Goal: Obtain resource: Download file/media

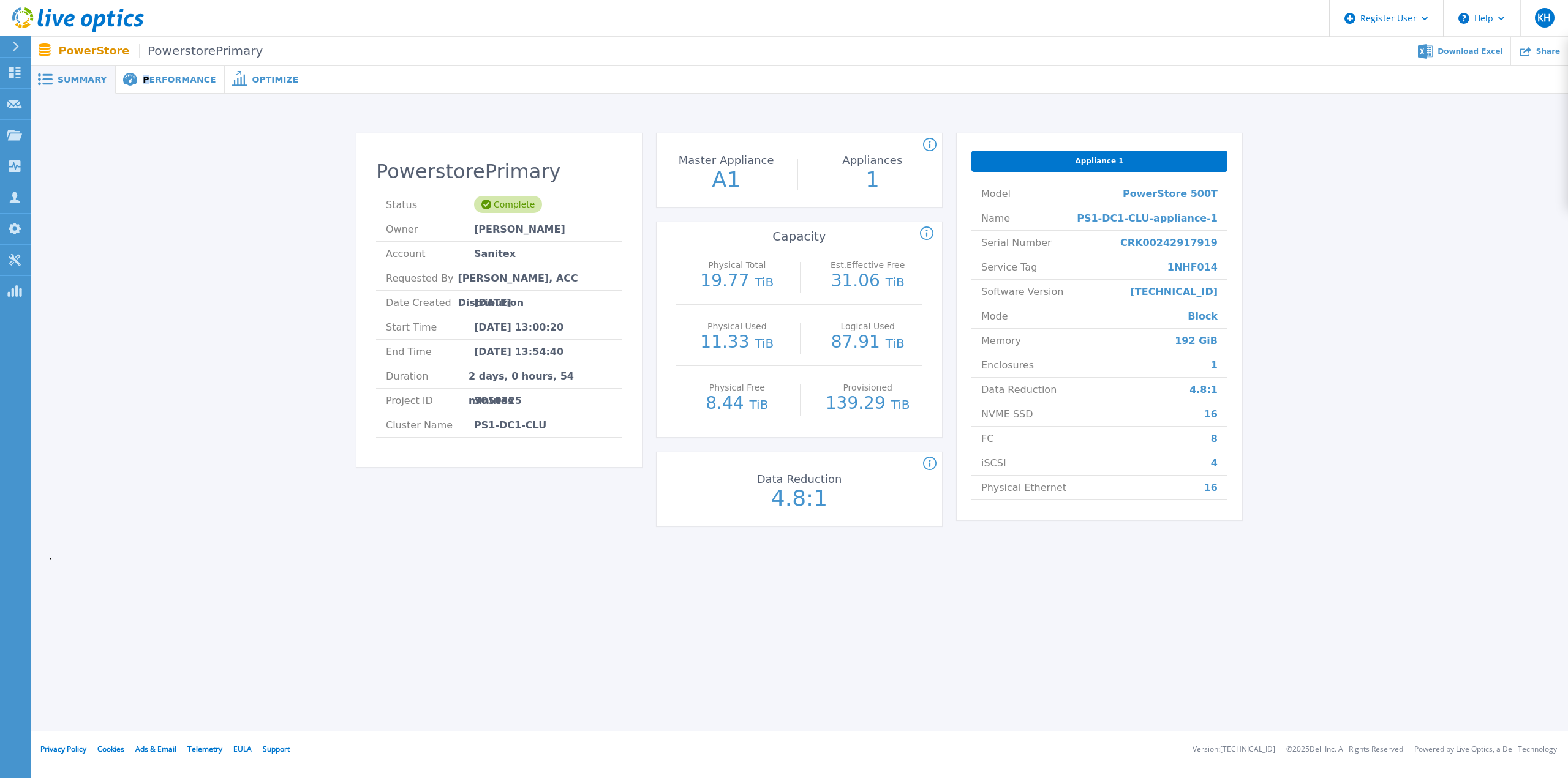
click at [139, 81] on div "Performance" at bounding box center [170, 80] width 109 height 28
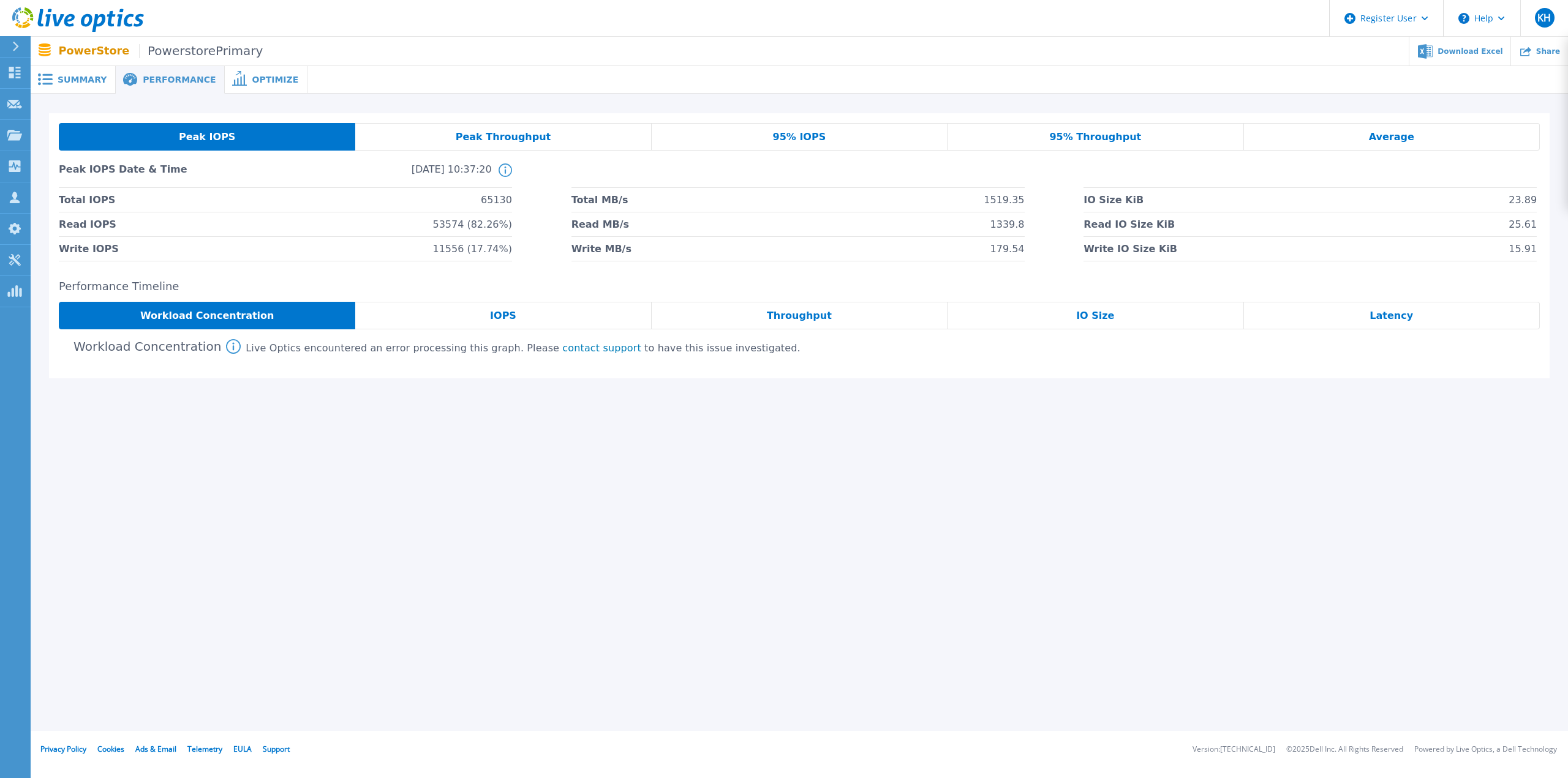
click at [300, 315] on div "Workload Concentration" at bounding box center [207, 315] width 297 height 28
click at [564, 310] on div "IOPS" at bounding box center [503, 315] width 296 height 28
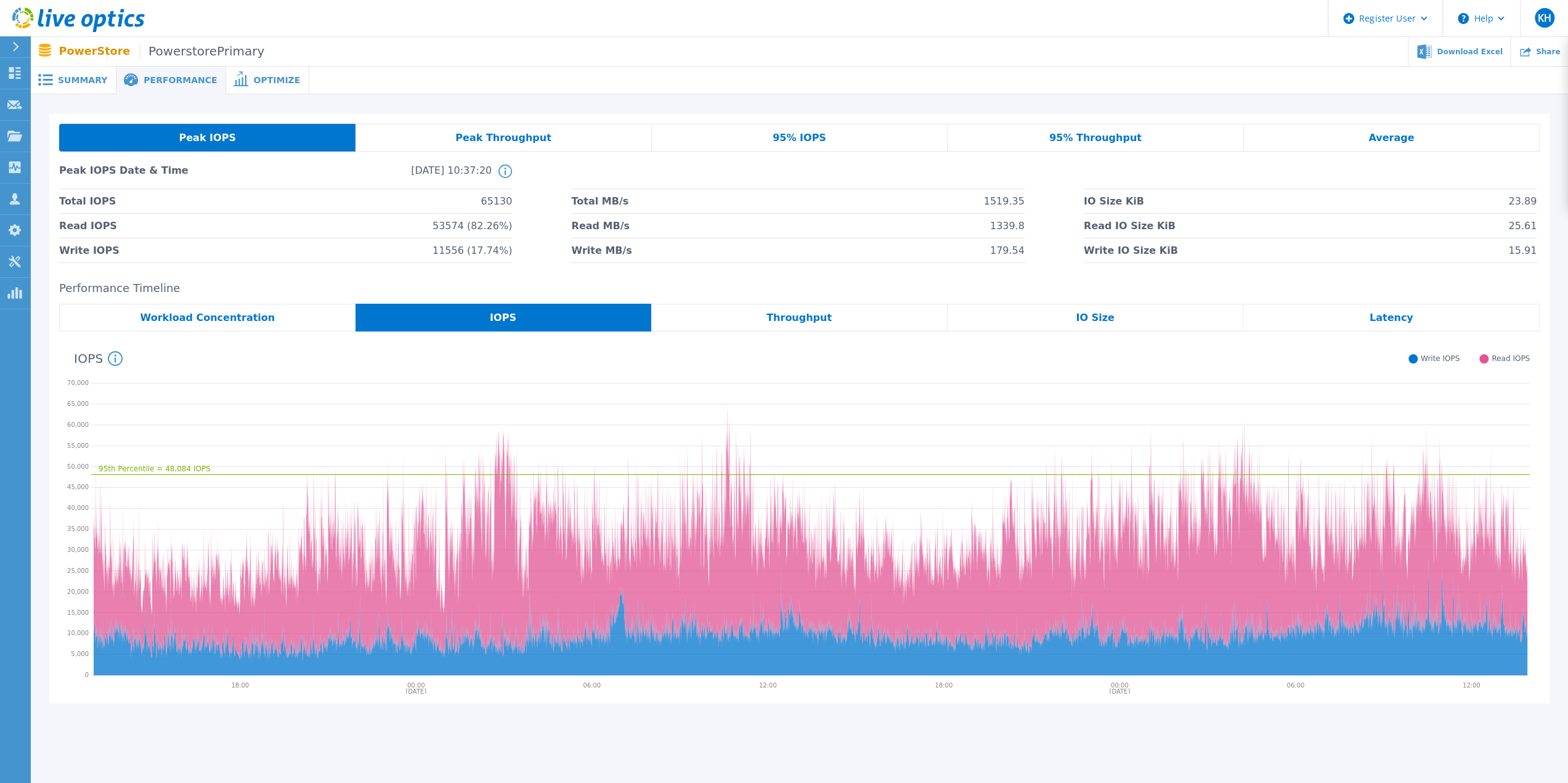
click at [772, 316] on span "Throughput" at bounding box center [799, 318] width 66 height 10
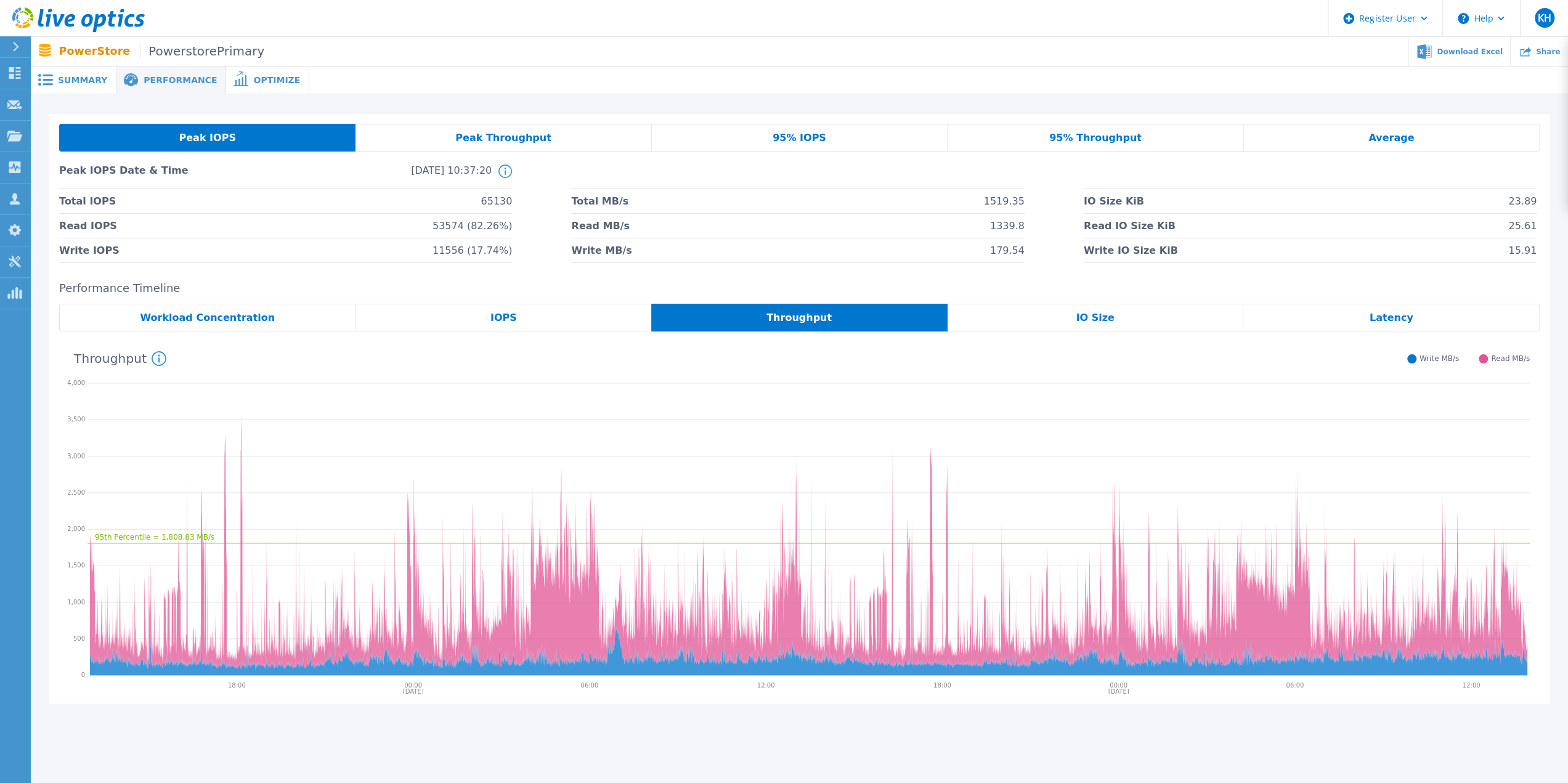
click at [1100, 320] on span "IO Size" at bounding box center [1094, 318] width 38 height 10
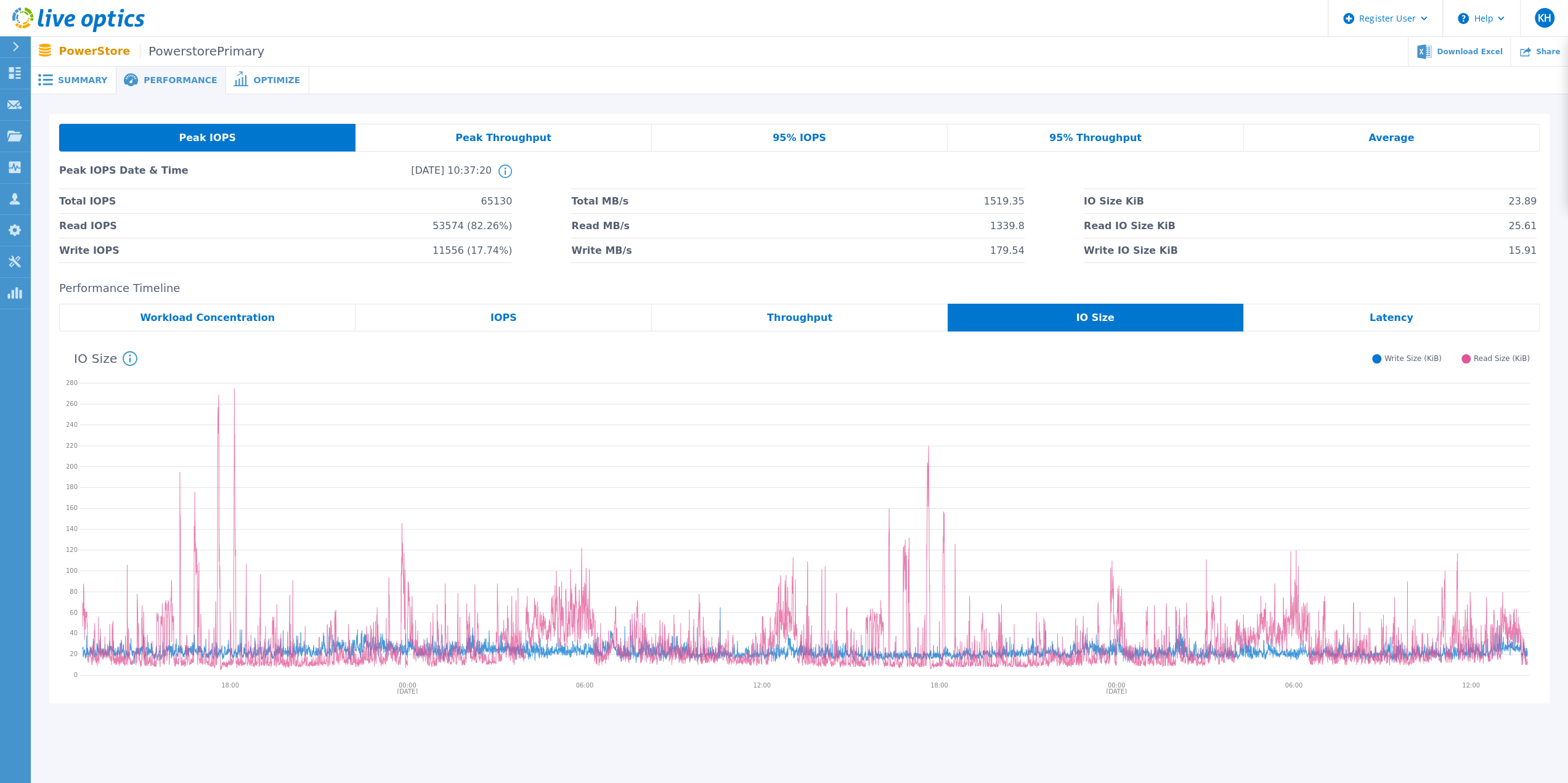
click at [1341, 323] on div "Latency" at bounding box center [1392, 317] width 297 height 28
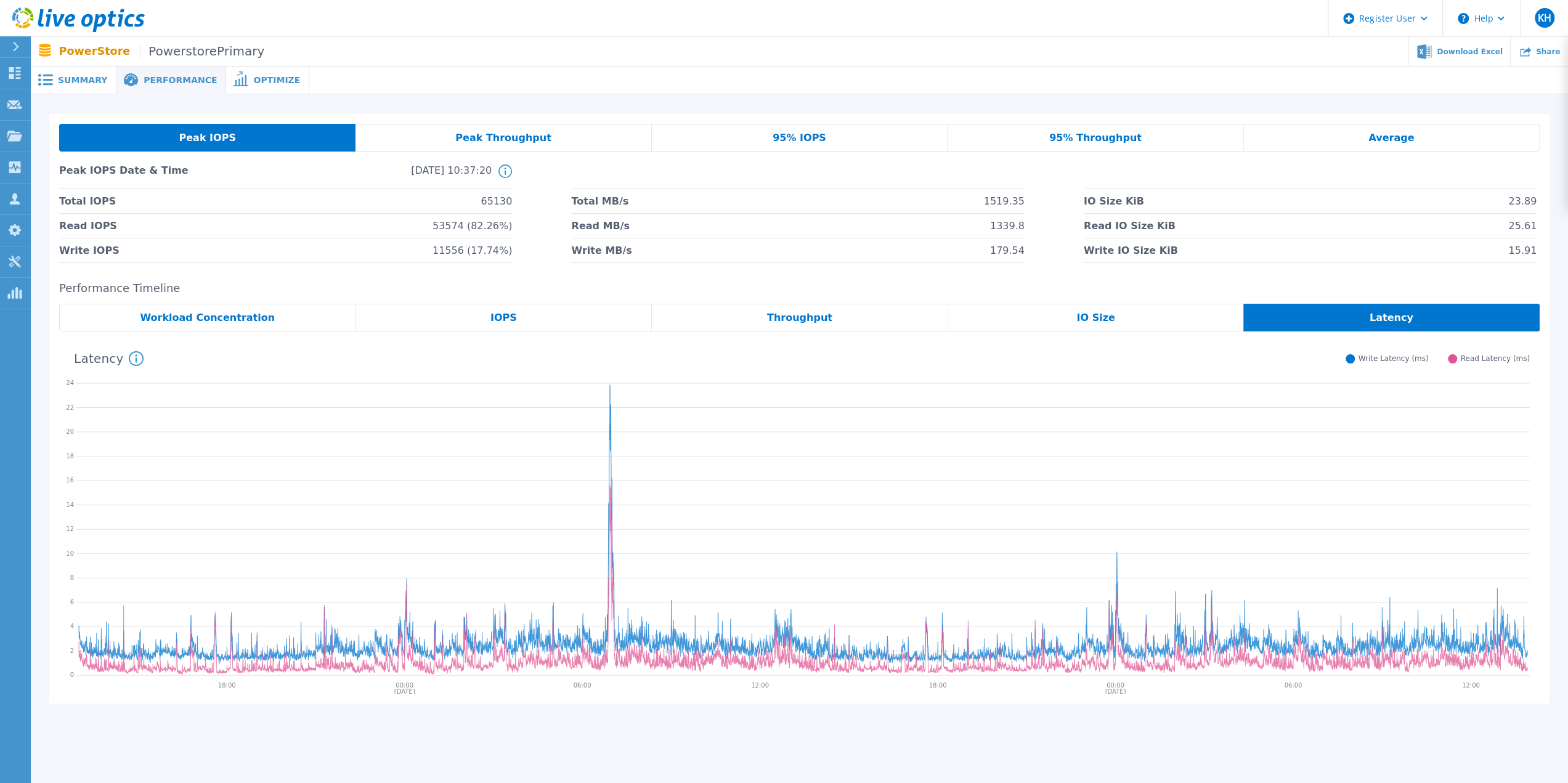
click at [1374, 120] on div "Peak IOPS Peak Throughput 95% IOPS 95% Throughput Average Peak IOPS Date & Time…" at bounding box center [799, 194] width 1500 height 159
click at [286, 316] on div "Workload Concentration" at bounding box center [207, 317] width 297 height 28
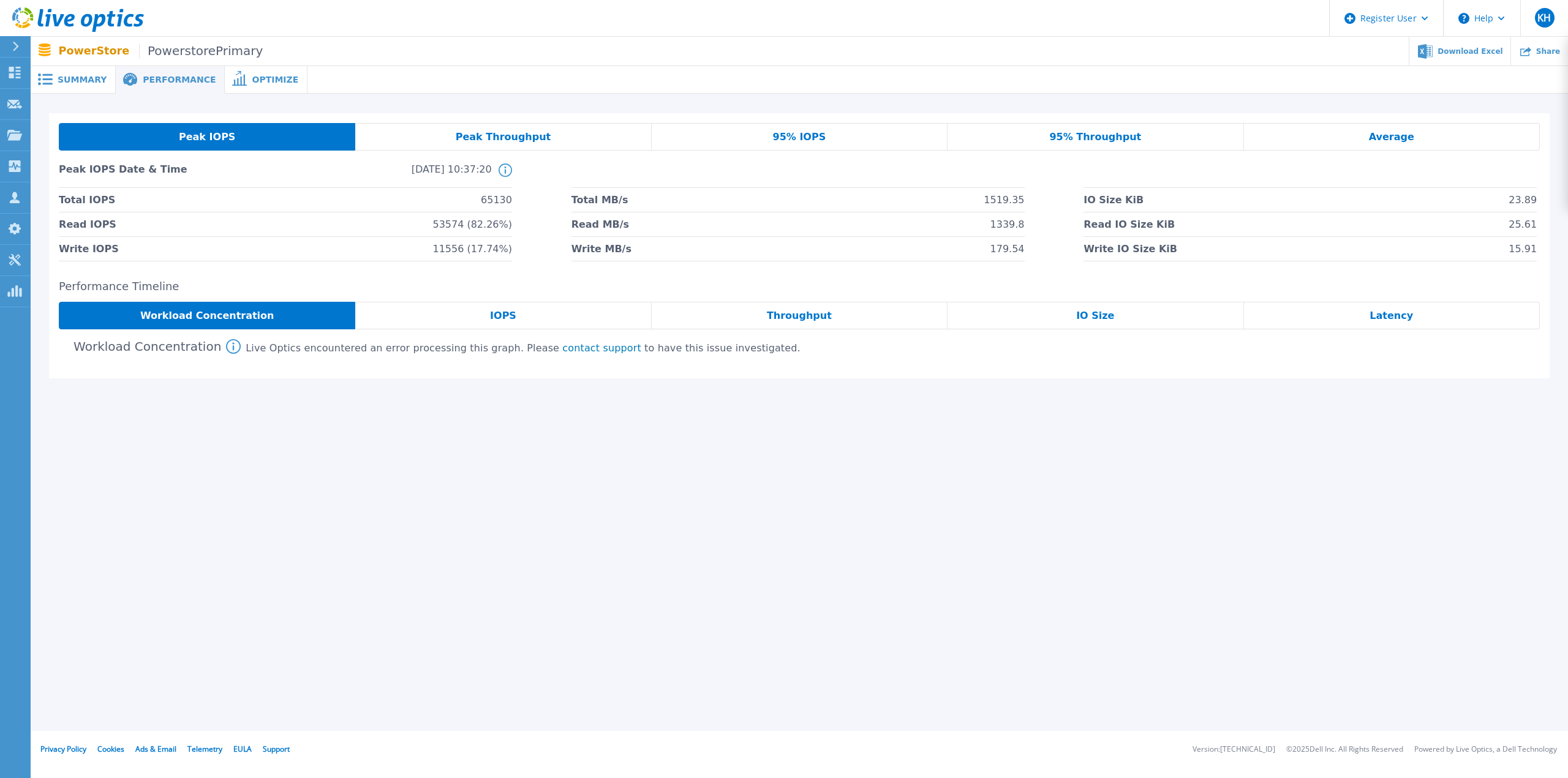
click at [1396, 125] on div "Average" at bounding box center [1391, 136] width 296 height 28
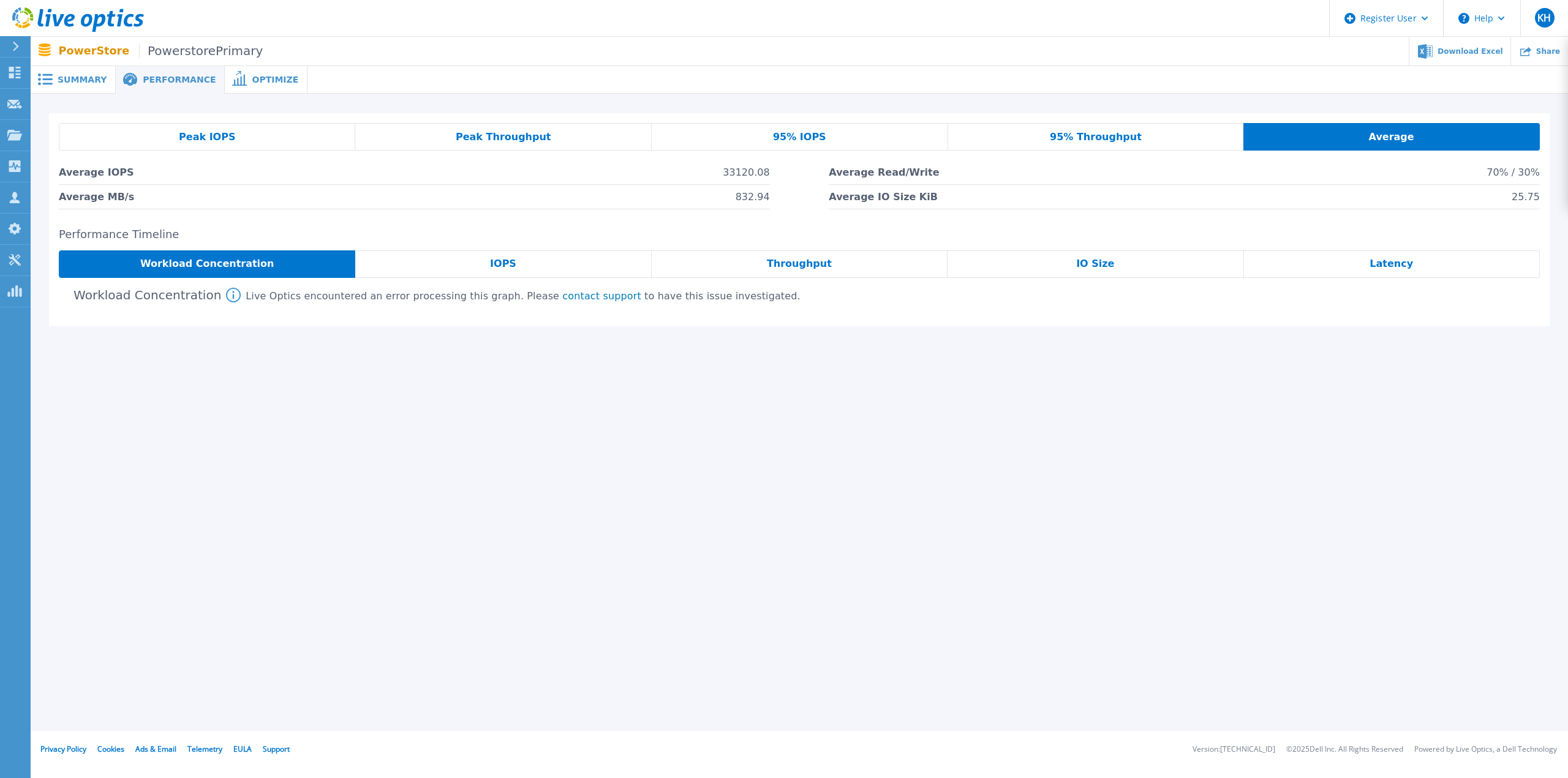
click at [214, 128] on div "Peak IOPS" at bounding box center [207, 136] width 297 height 28
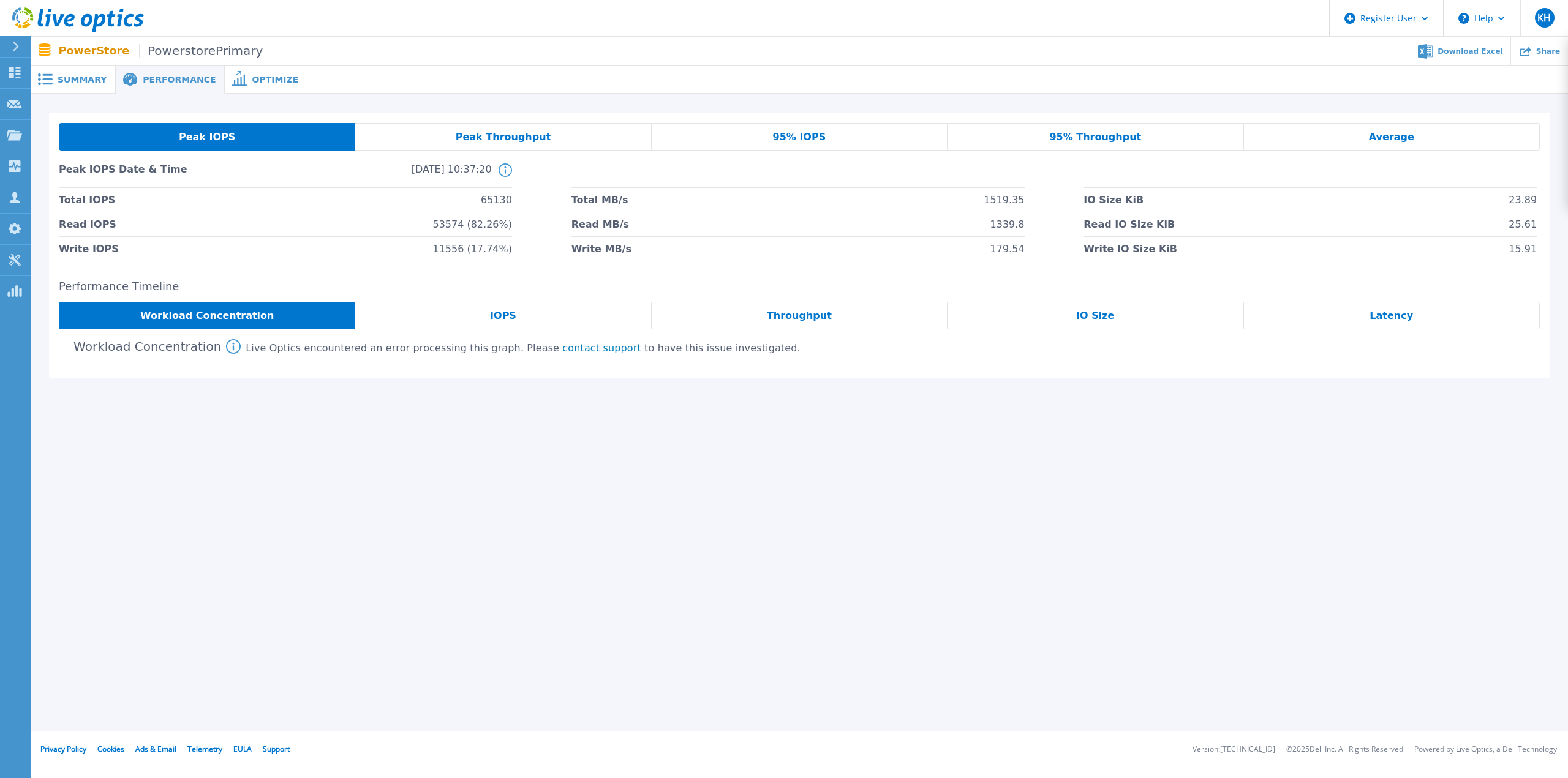
click at [802, 145] on div "95% IOPS" at bounding box center [799, 136] width 296 height 28
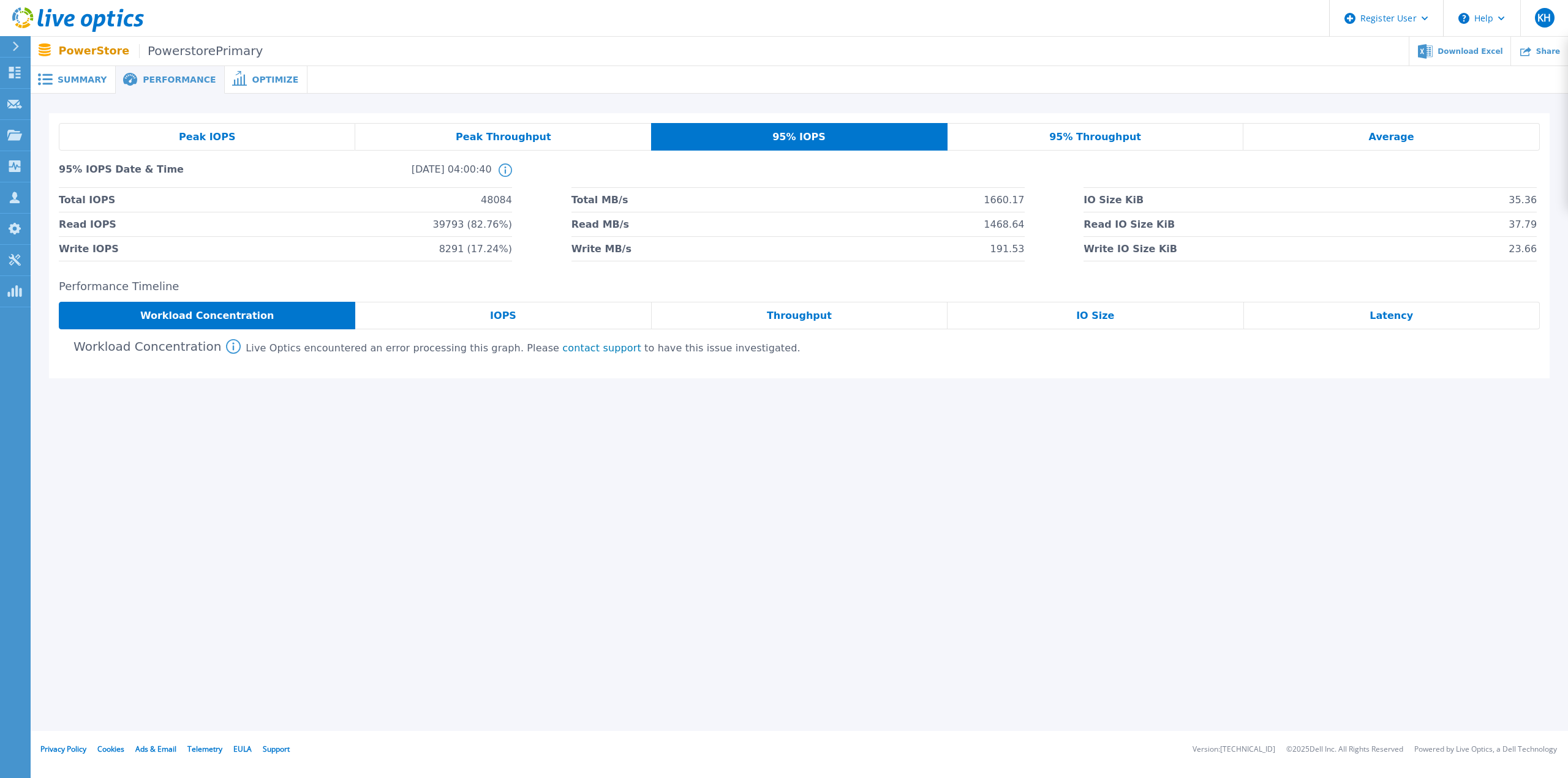
click at [1038, 140] on div "95% Throughput" at bounding box center [1096, 136] width 297 height 28
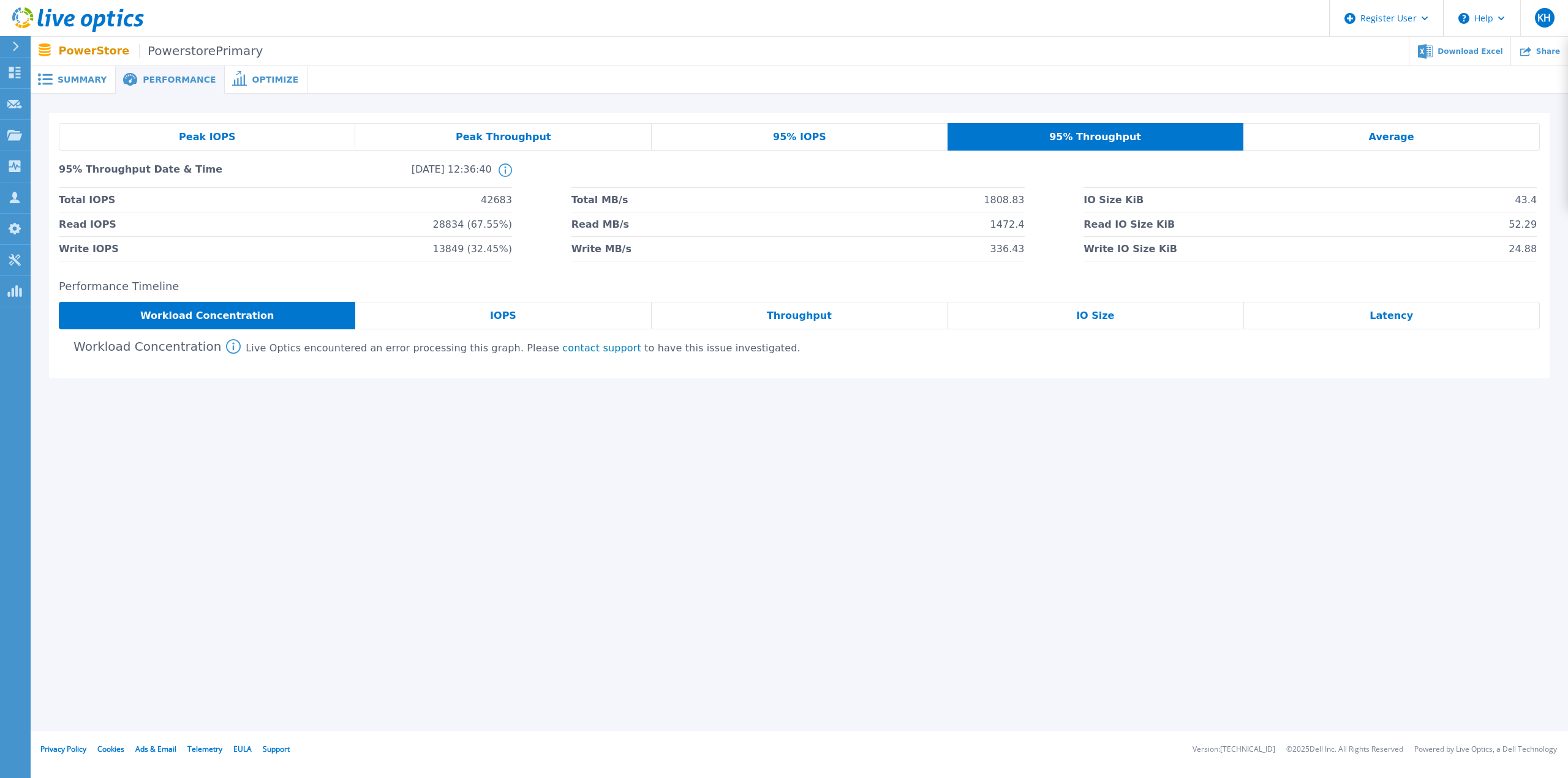
click at [1318, 139] on div "Average" at bounding box center [1392, 136] width 297 height 28
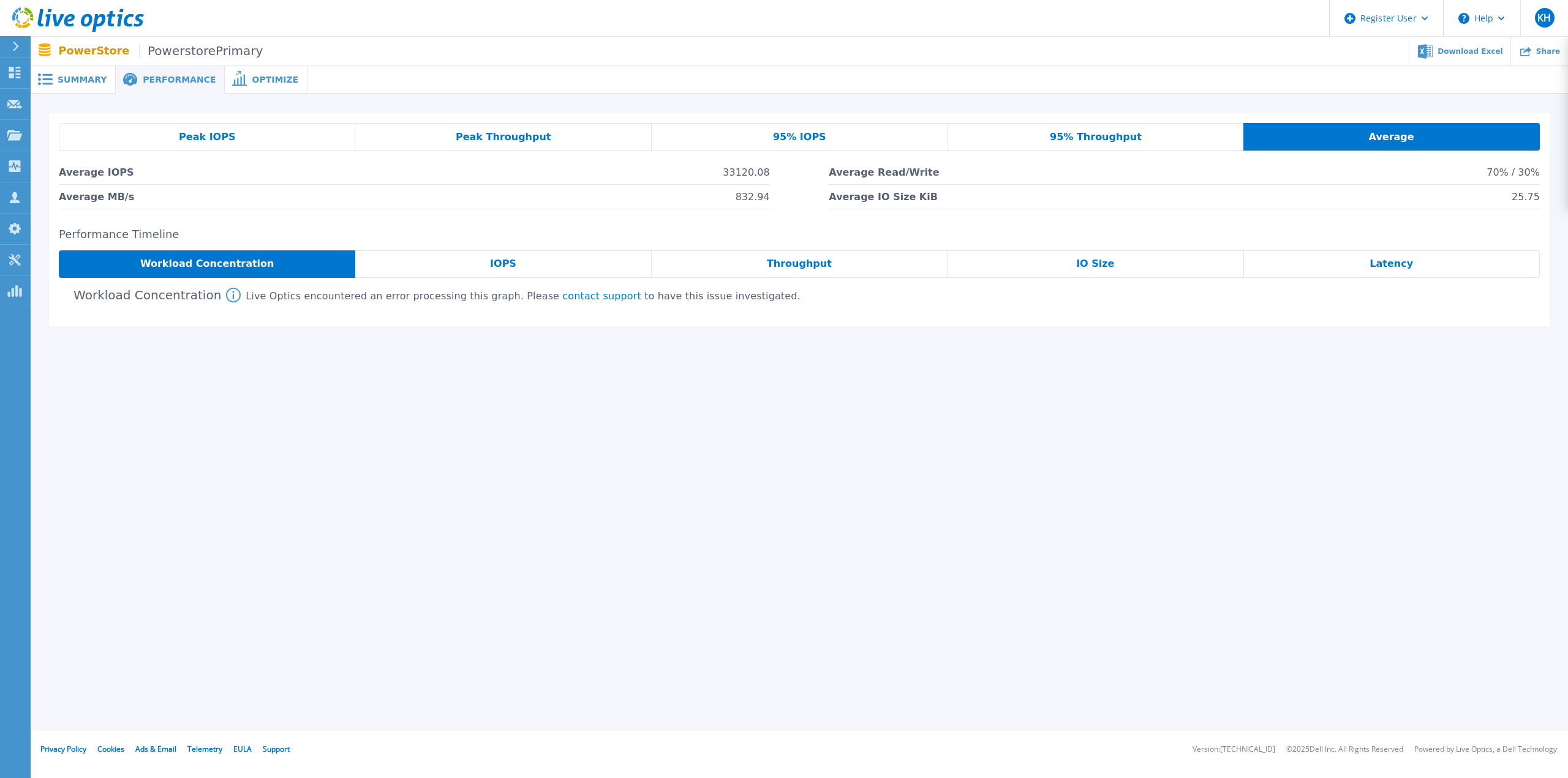
click at [66, 81] on span "Summary" at bounding box center [82, 80] width 49 height 8
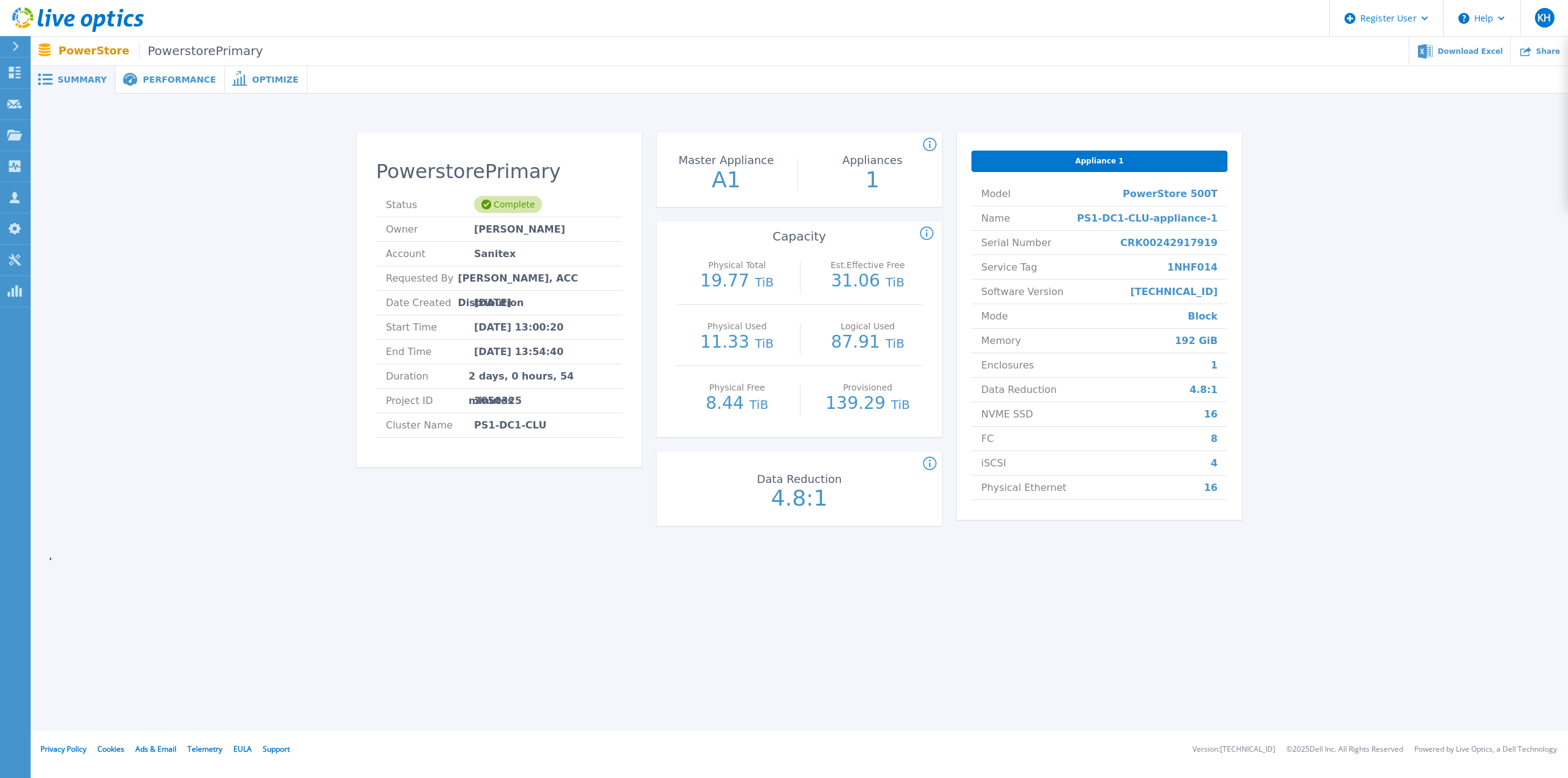
click at [153, 75] on span "Performance" at bounding box center [179, 80] width 73 height 8
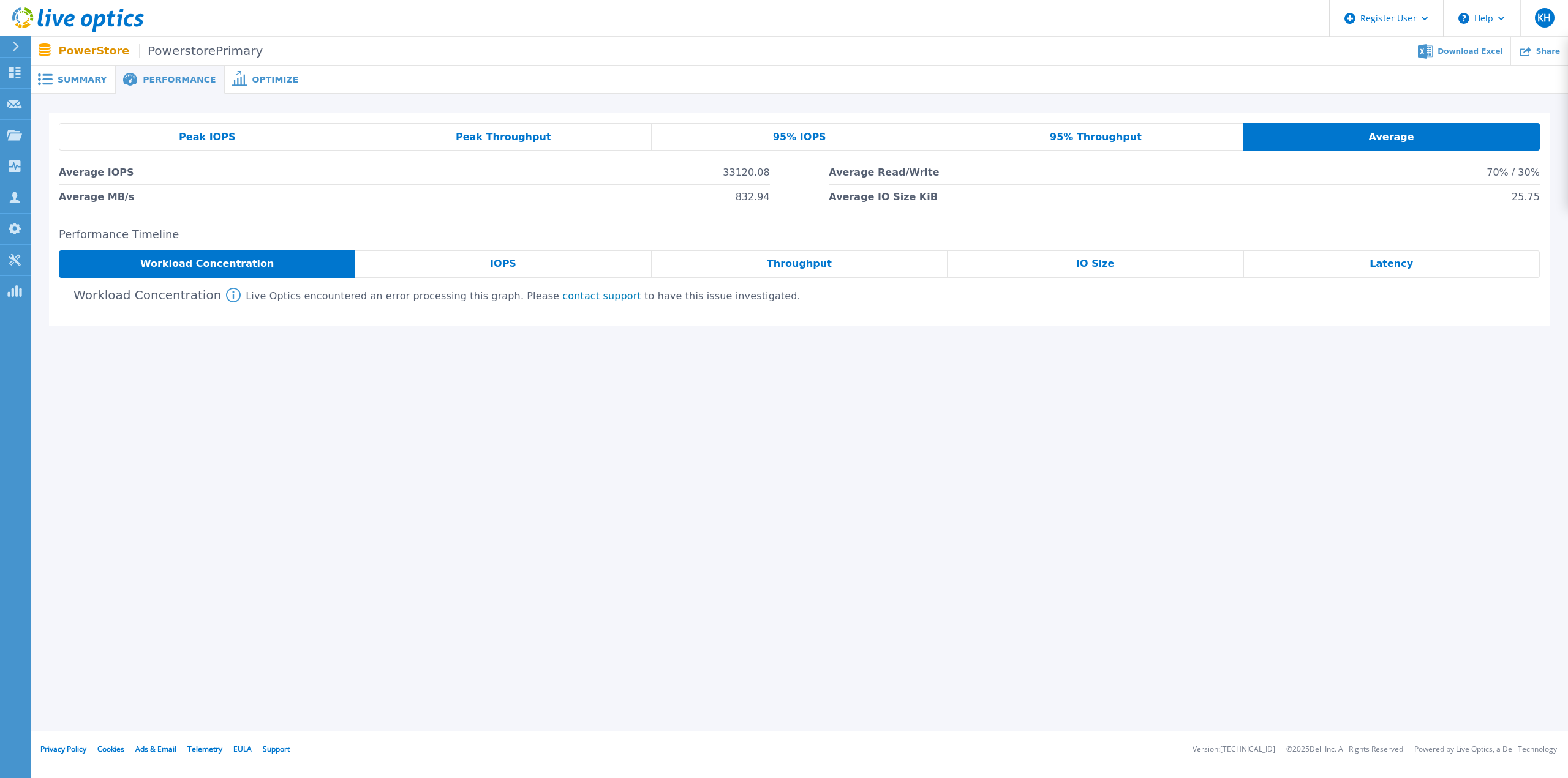
click at [268, 131] on div "Peak IOPS" at bounding box center [207, 136] width 297 height 28
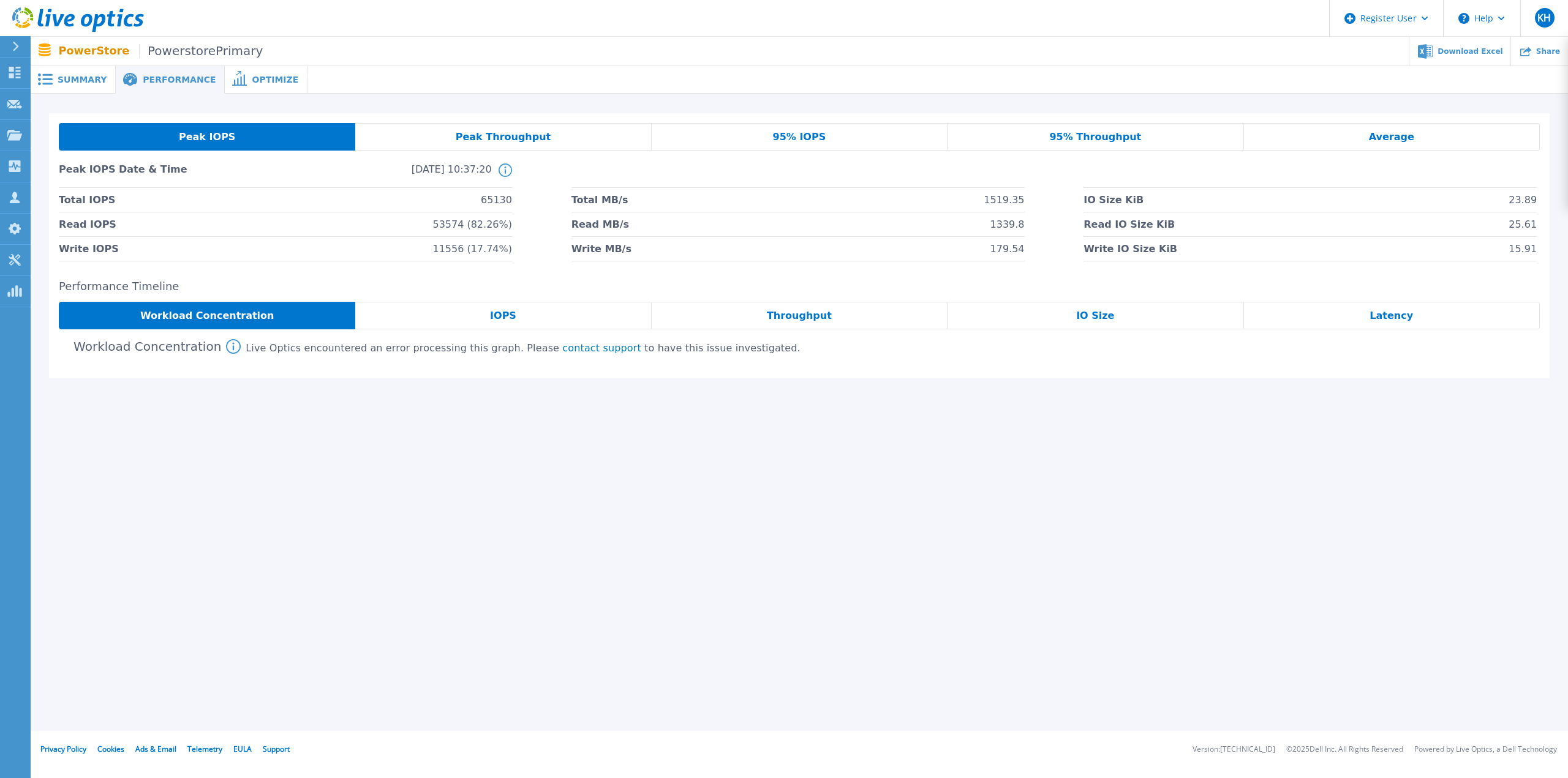
click at [1362, 309] on div "Latency" at bounding box center [1391, 315] width 296 height 28
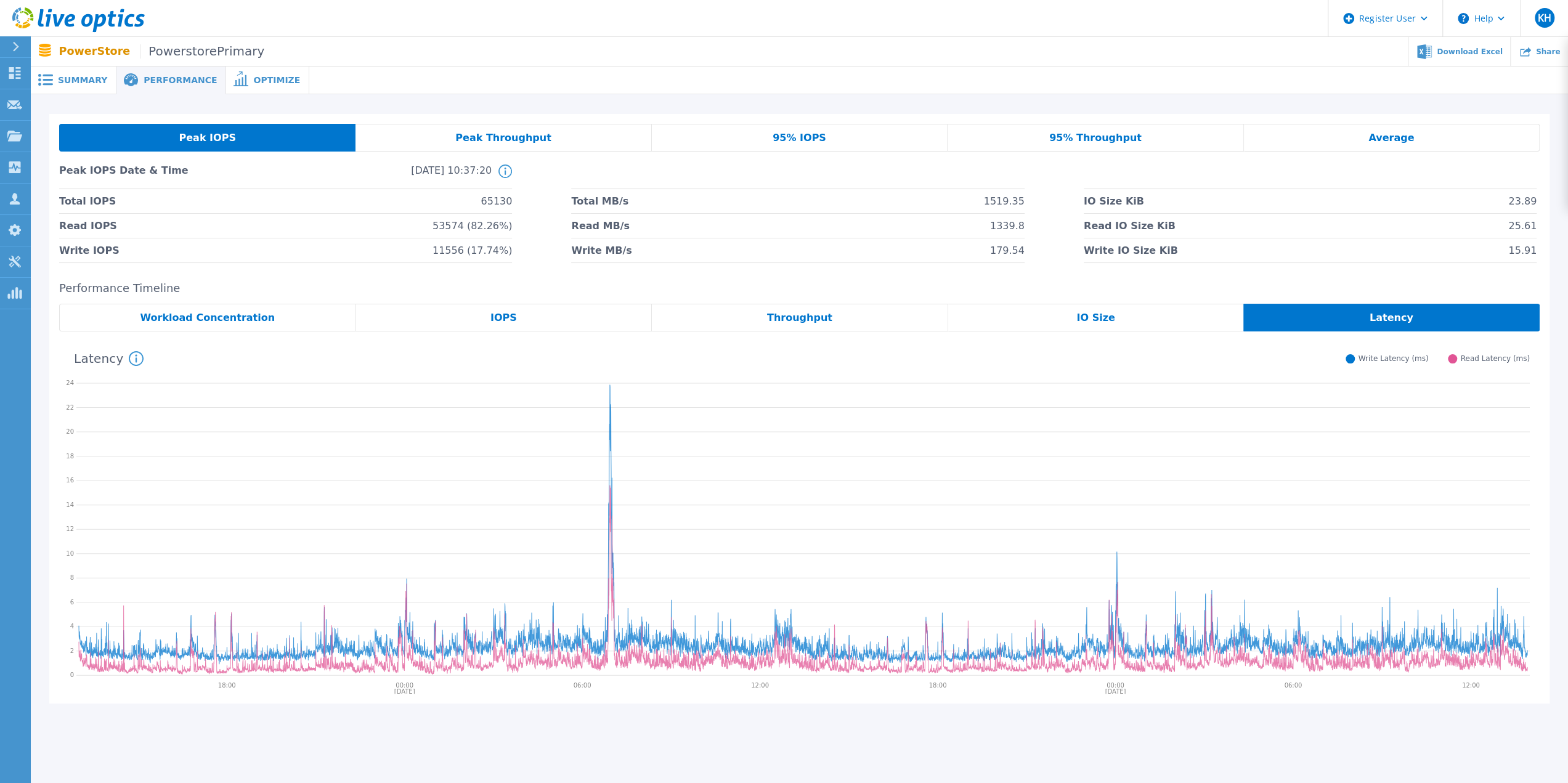
click at [503, 321] on span "IOPS" at bounding box center [503, 318] width 26 height 10
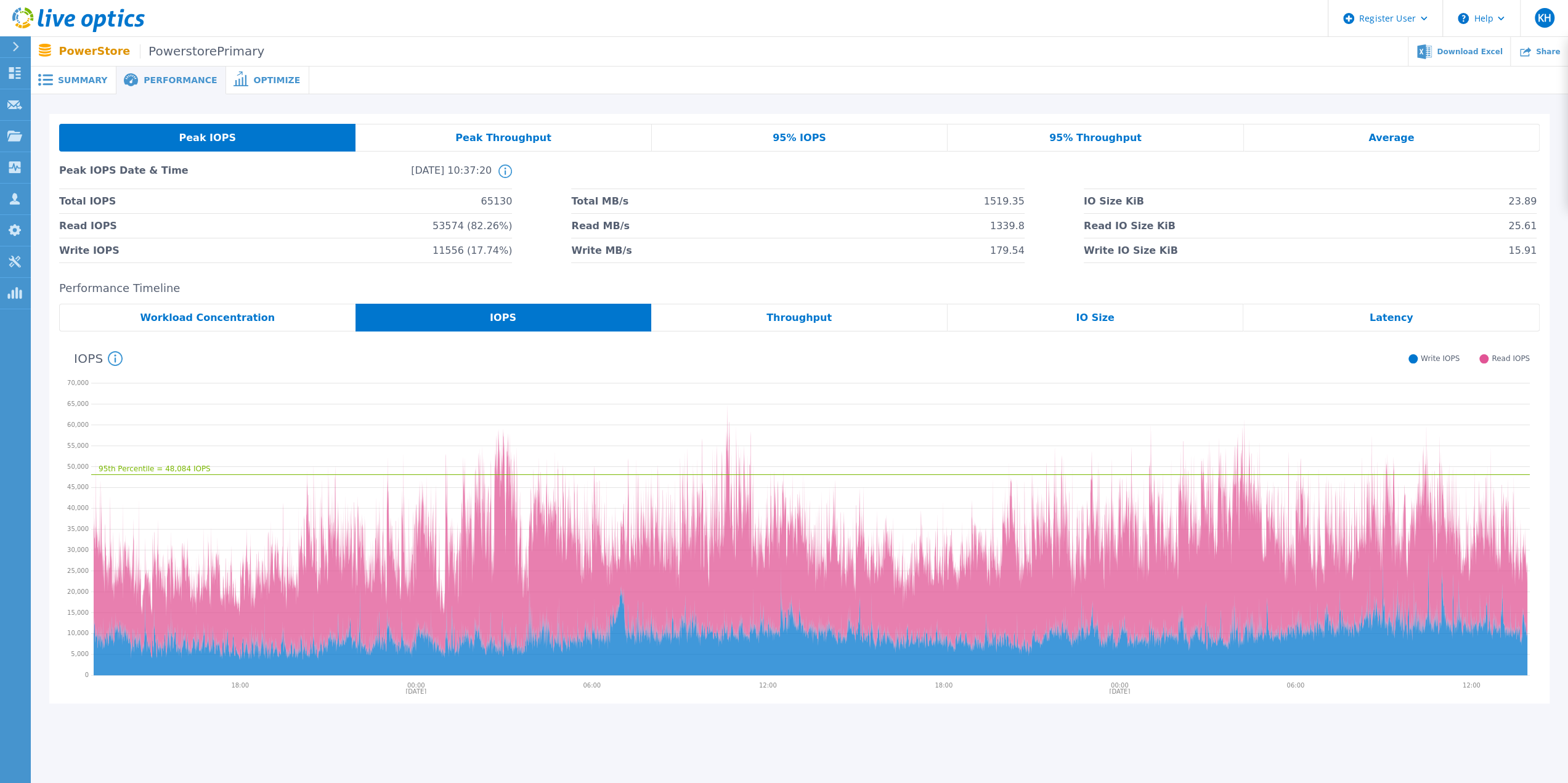
click at [239, 317] on span "Workload Concentration" at bounding box center [208, 318] width 135 height 10
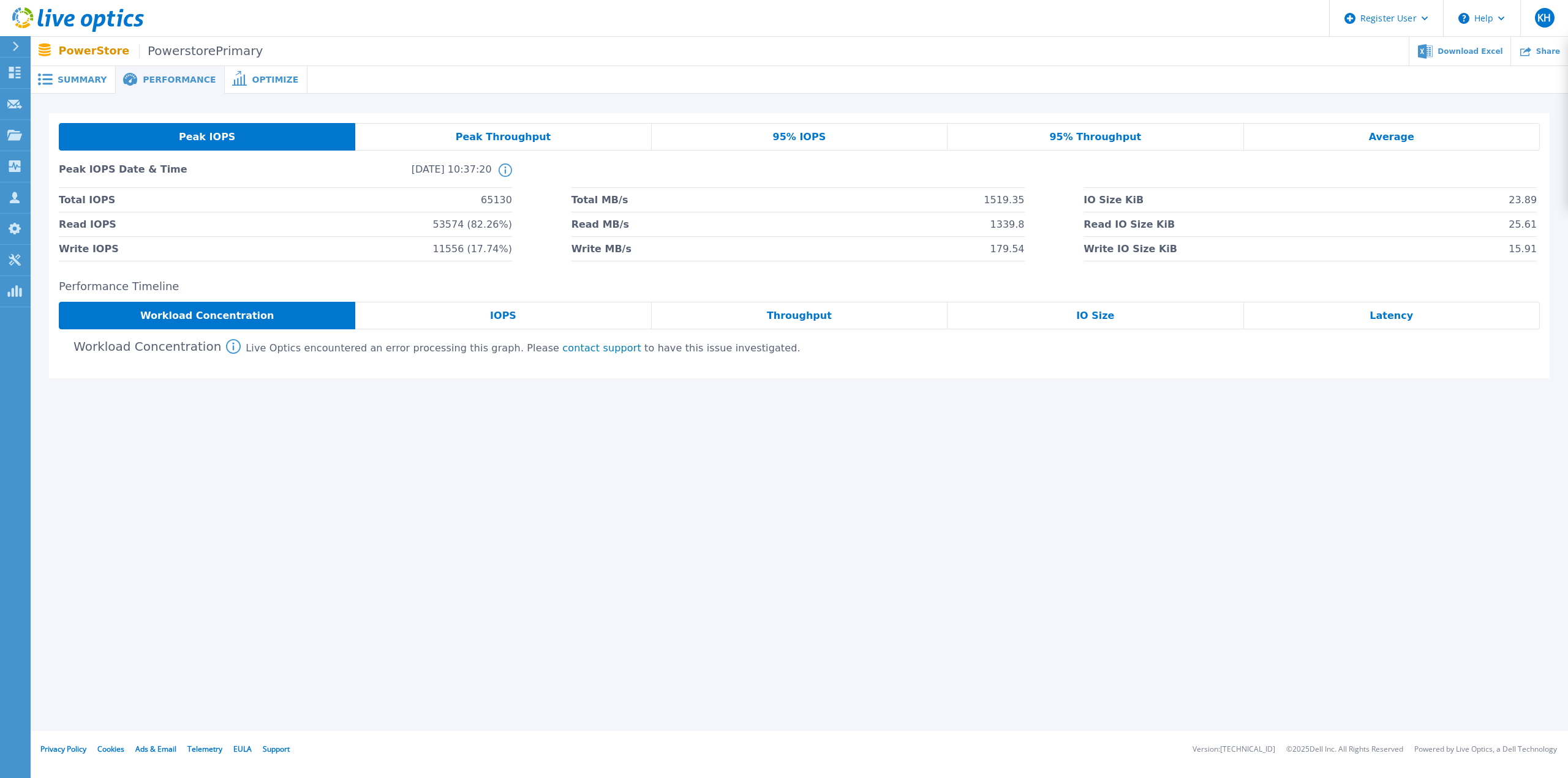
click at [1384, 323] on div "Latency" at bounding box center [1391, 315] width 296 height 28
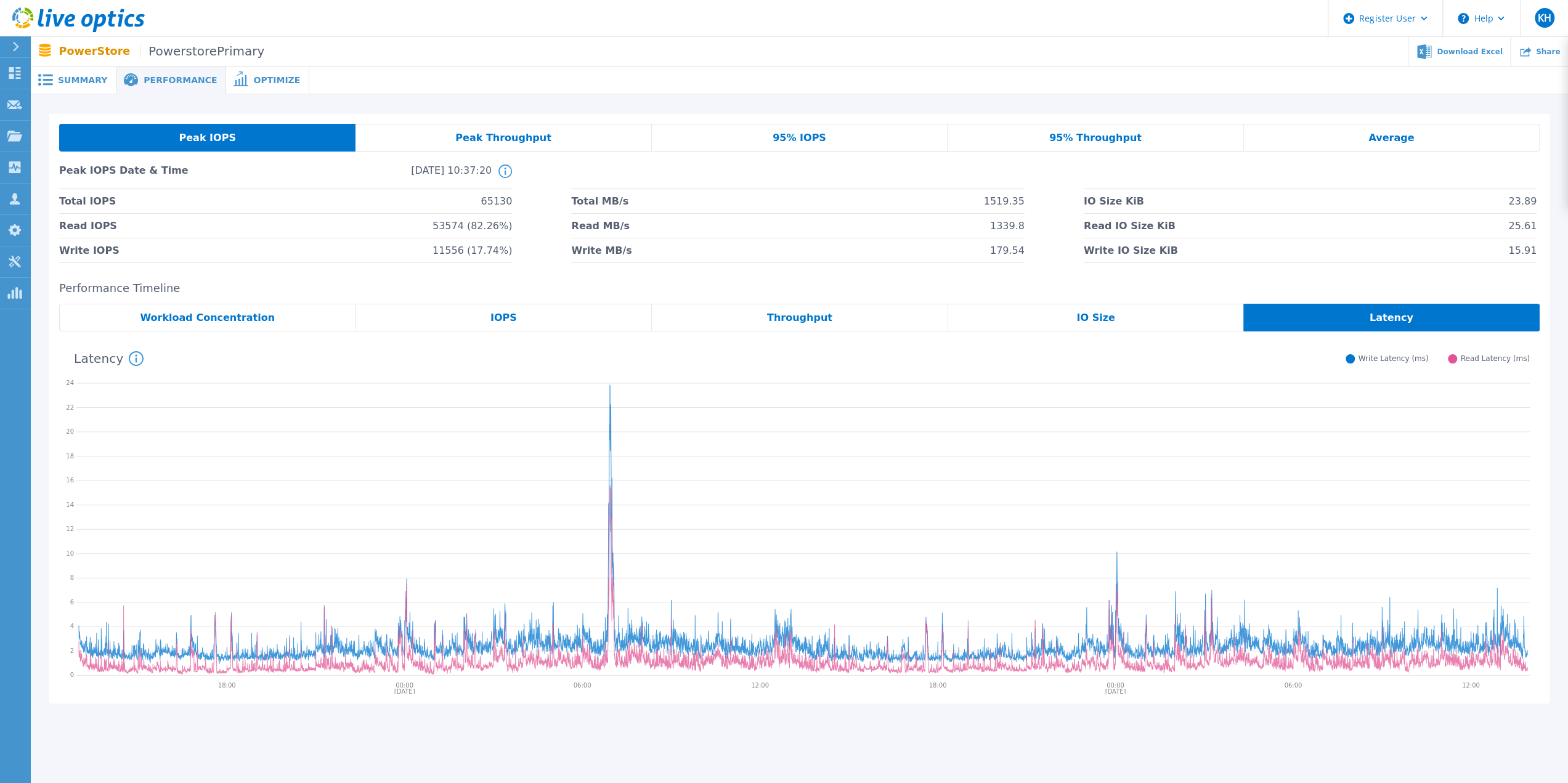
click at [83, 79] on span "Summary" at bounding box center [83, 80] width 49 height 9
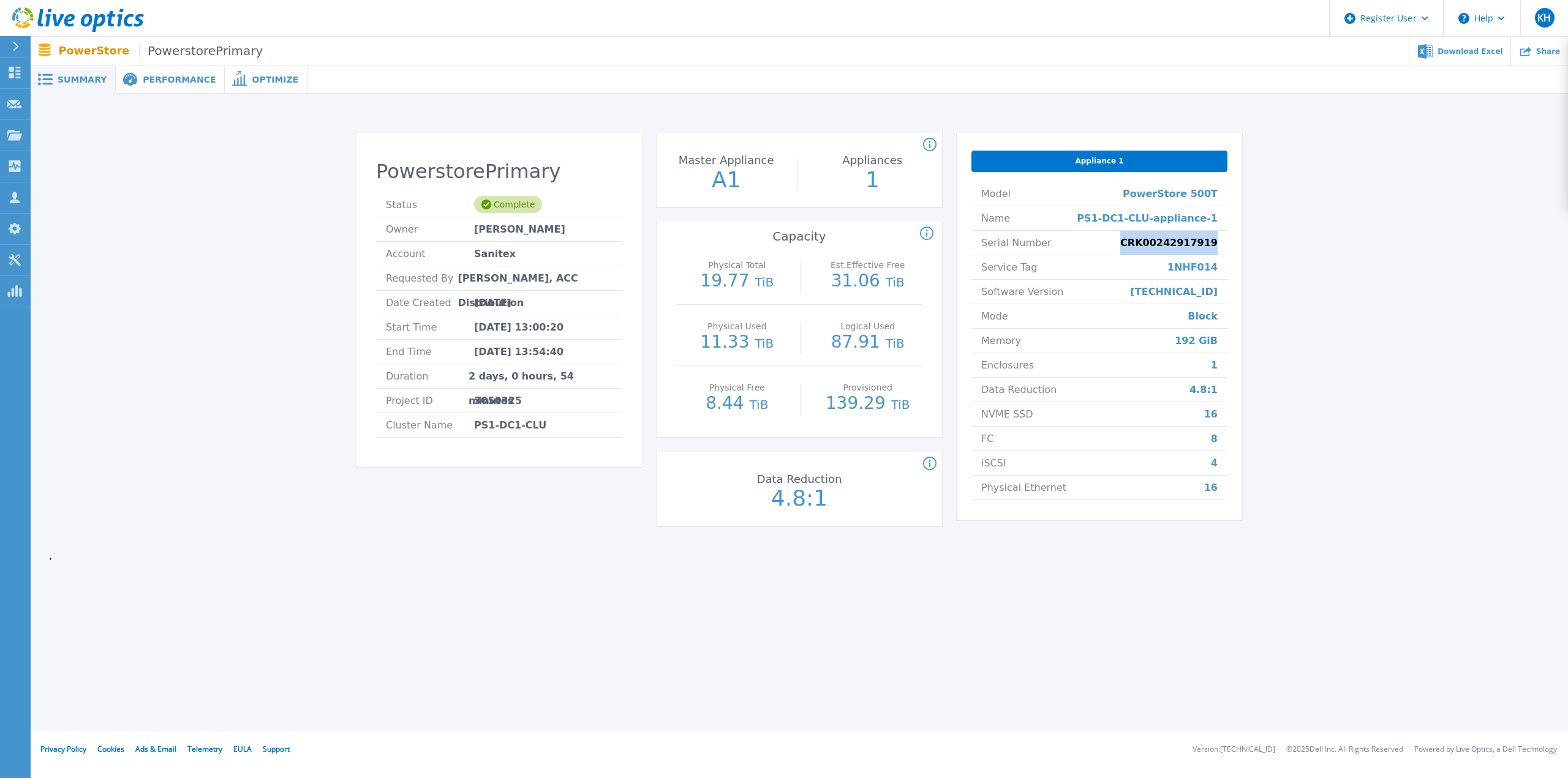
drag, startPoint x: 1139, startPoint y: 246, endPoint x: 1219, endPoint y: 247, distance: 80.0
click at [1219, 247] on li "Serial Number CRK00242917919" at bounding box center [1099, 242] width 256 height 25
copy span "CRK00242917919"
click at [1271, 94] on div "PowerstorePrimary Status Complete Owner [PERSON_NAME] Account Sanitex Requested…" at bounding box center [798, 337] width 1537 height 486
click at [1469, 56] on div "Download Excel" at bounding box center [1460, 51] width 102 height 29
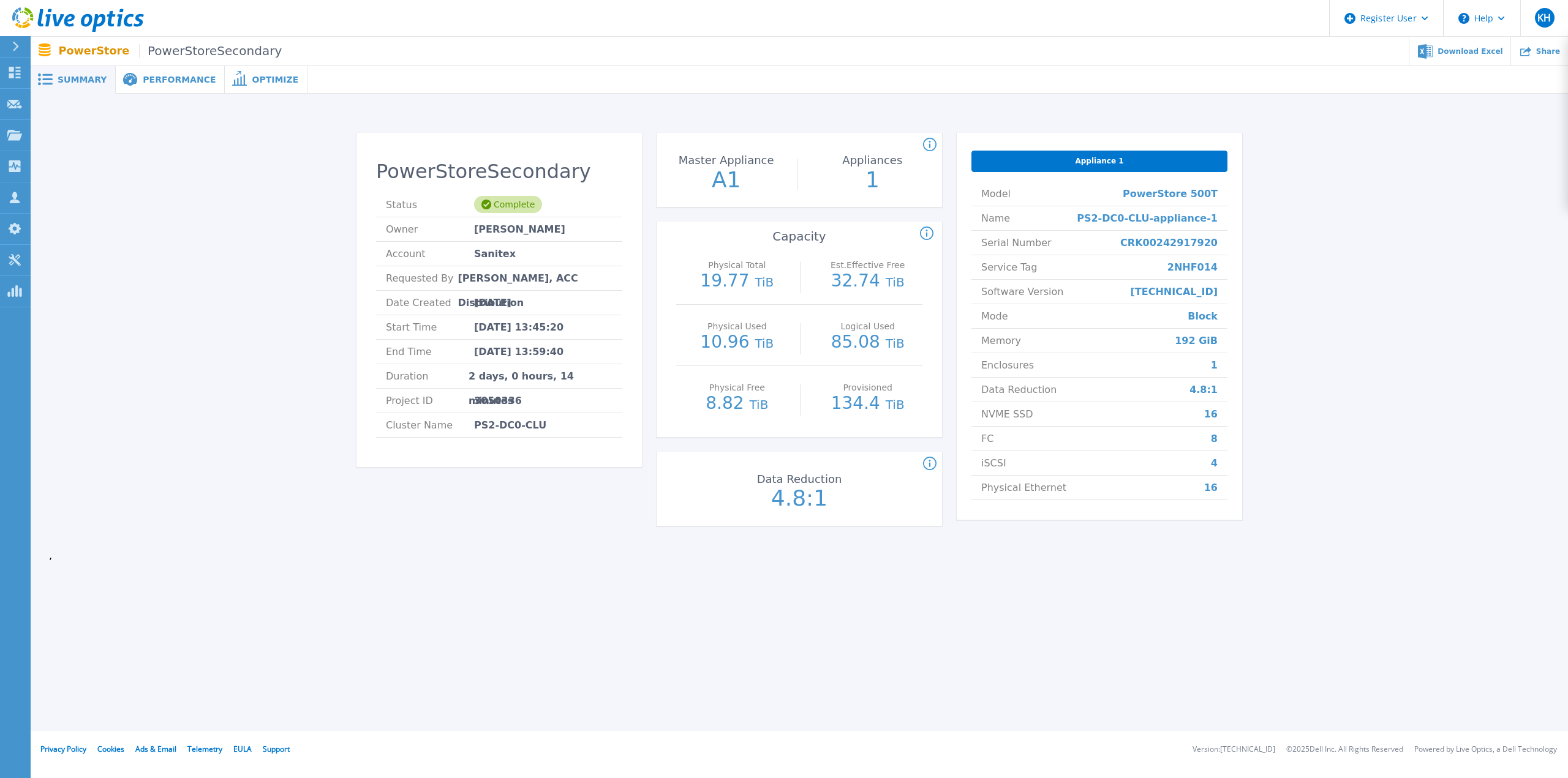
click at [164, 83] on span "Performance" at bounding box center [179, 80] width 73 height 8
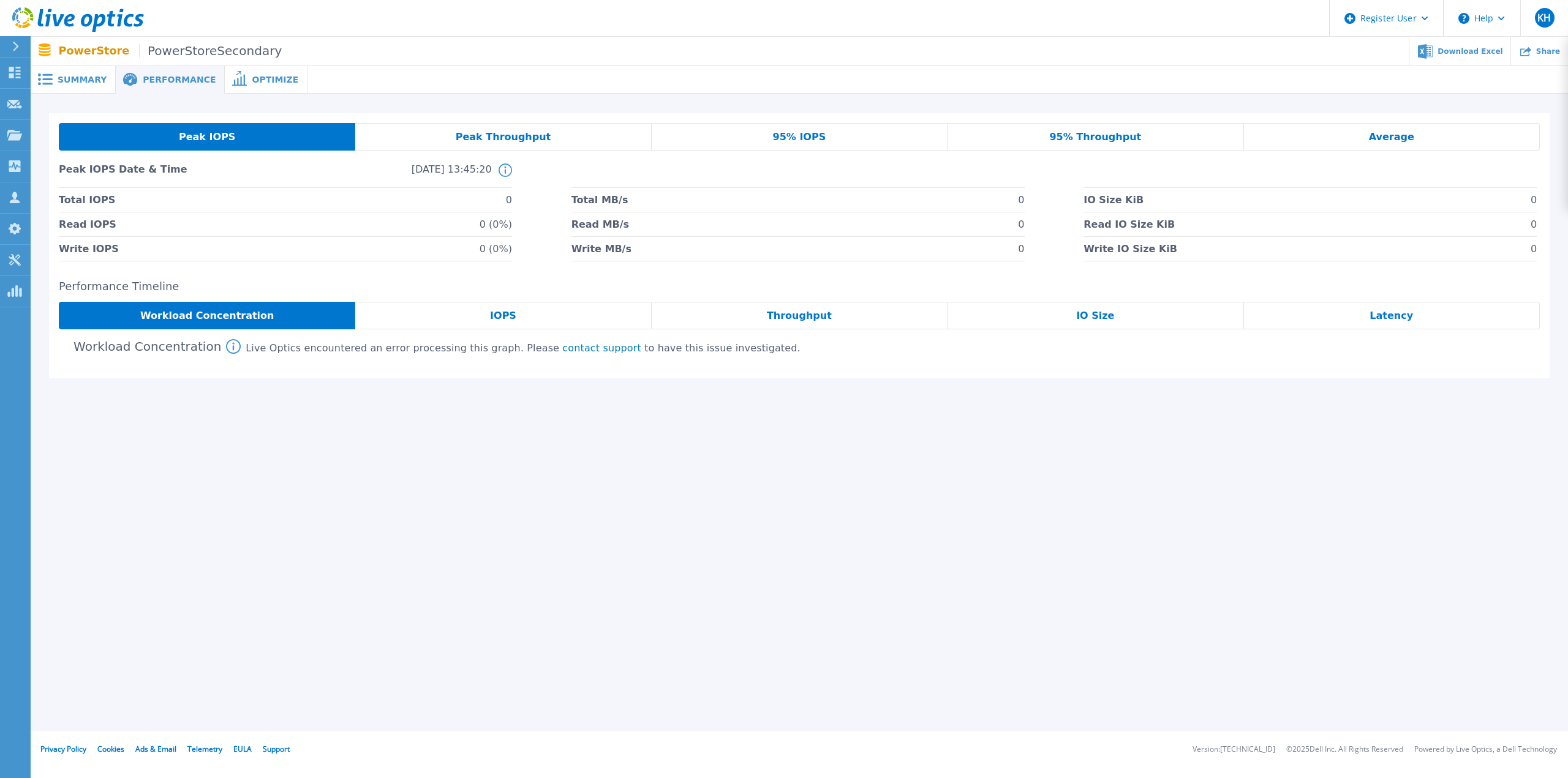
click at [889, 131] on div "95% IOPS" at bounding box center [799, 136] width 296 height 28
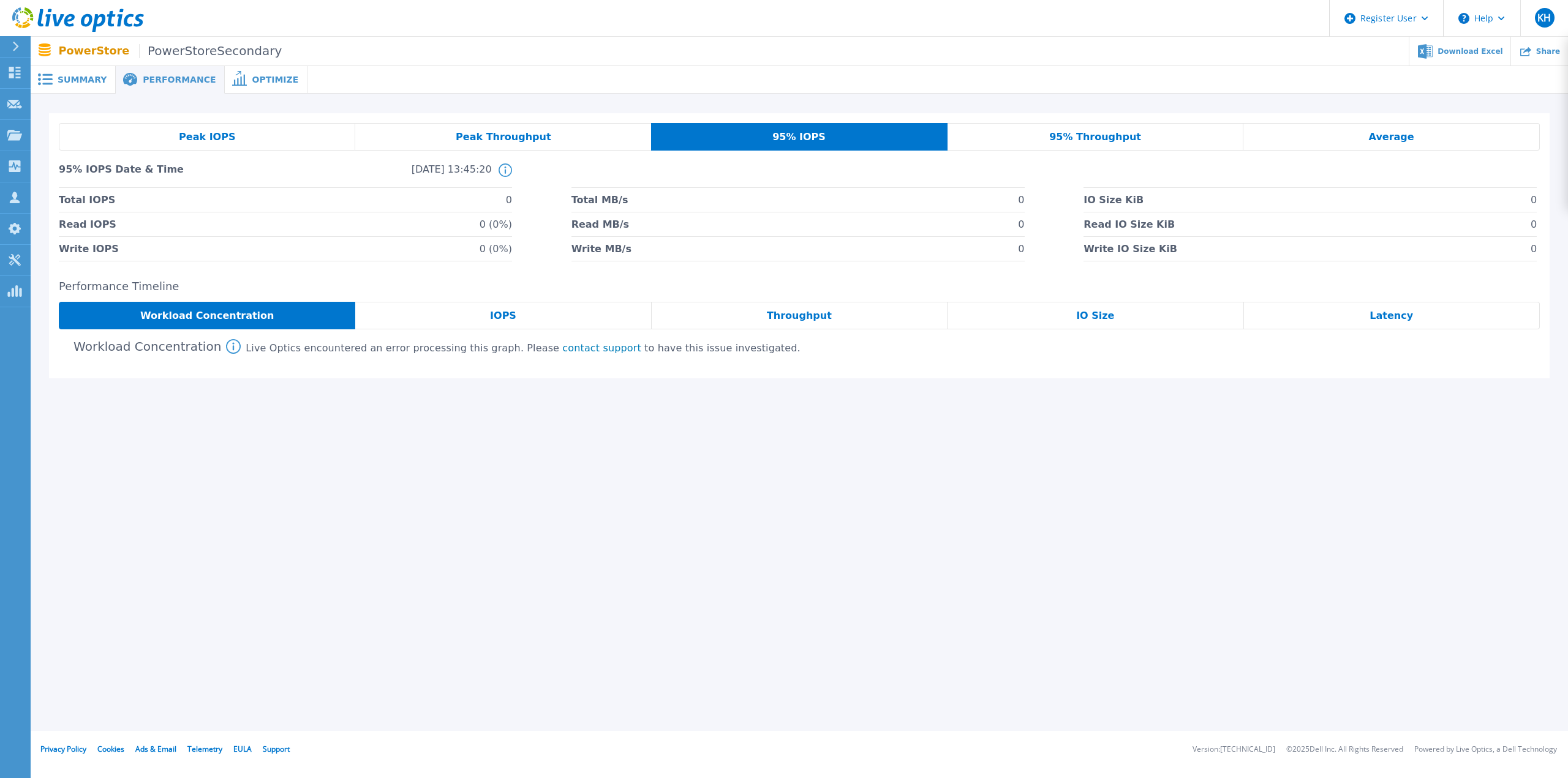
click at [1371, 136] on div "Average" at bounding box center [1392, 136] width 297 height 28
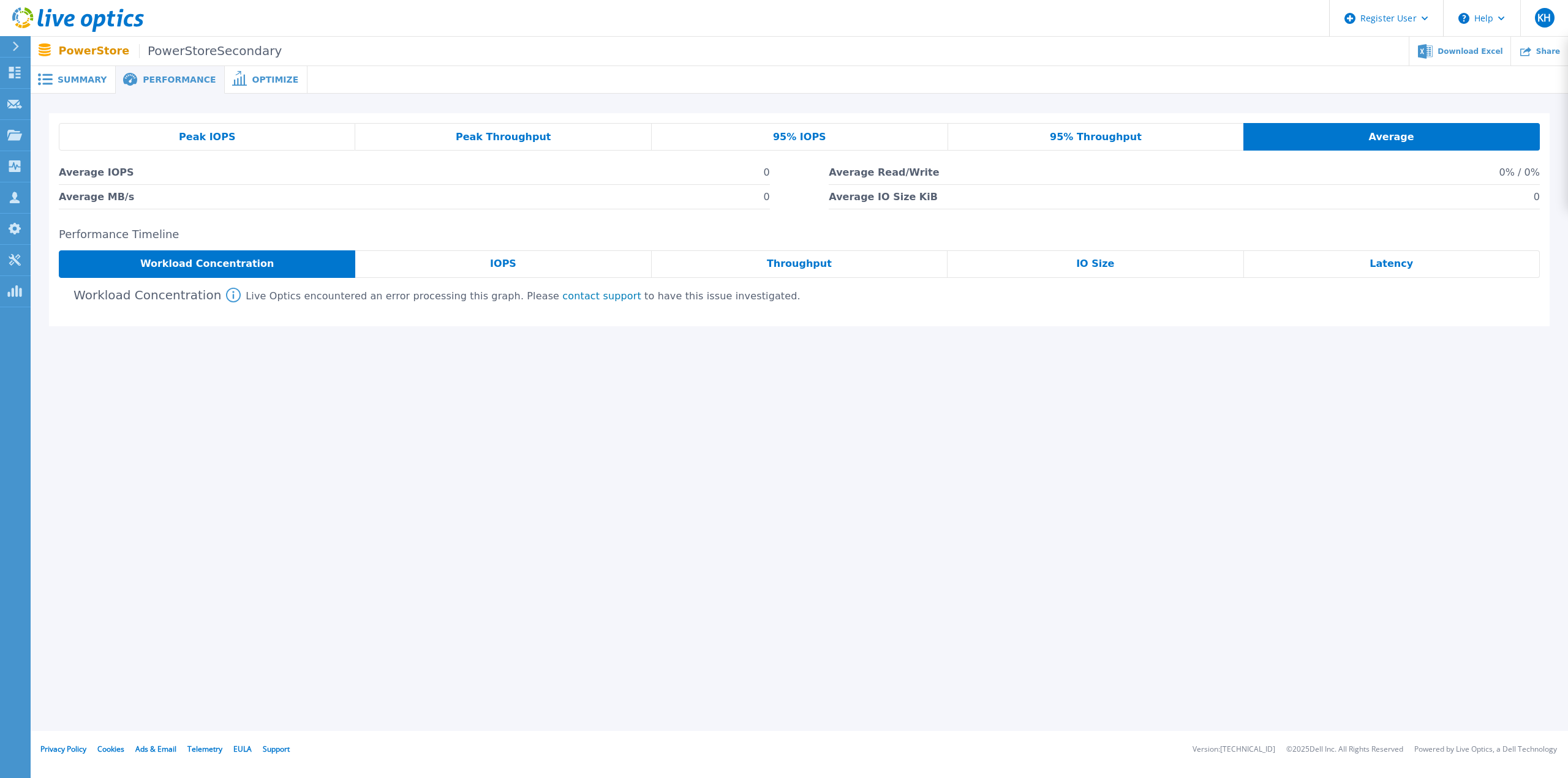
click at [1115, 125] on div "95% Throughput" at bounding box center [1095, 136] width 296 height 28
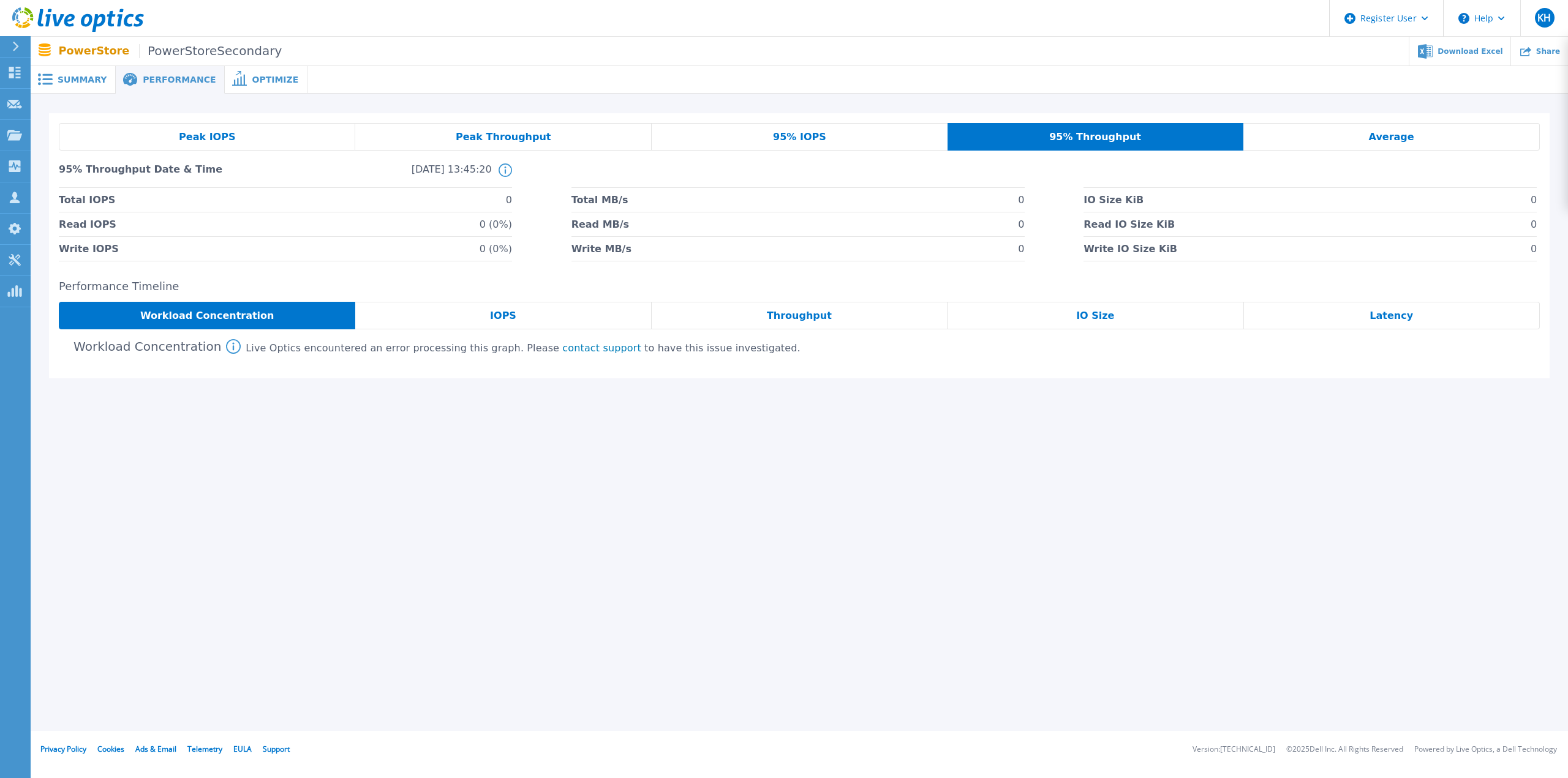
click at [855, 131] on div "95% IOPS" at bounding box center [799, 136] width 296 height 28
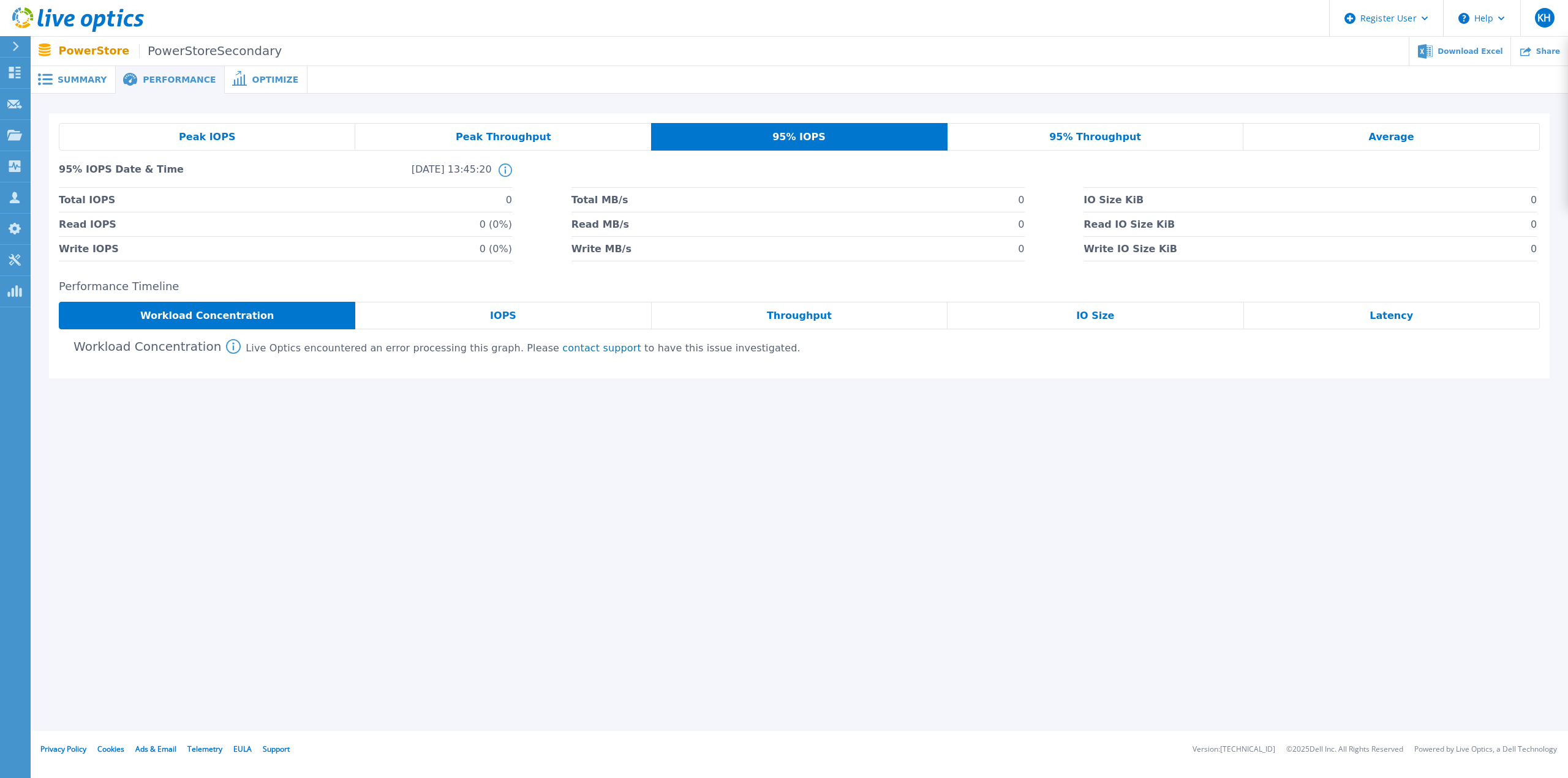
click at [509, 136] on span "Peak Throughput" at bounding box center [503, 137] width 96 height 10
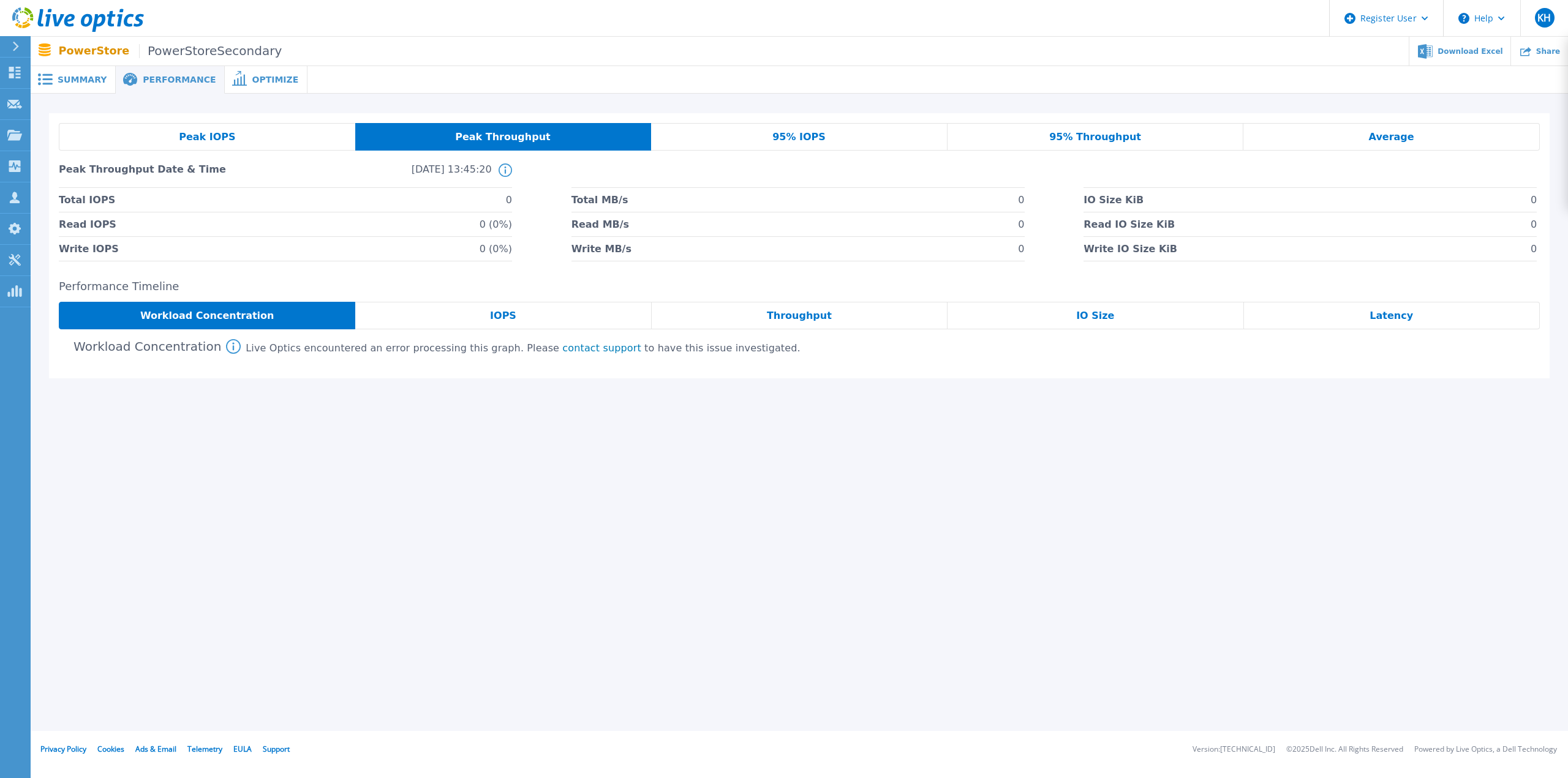
click at [182, 147] on div "Peak IOPS" at bounding box center [207, 136] width 297 height 28
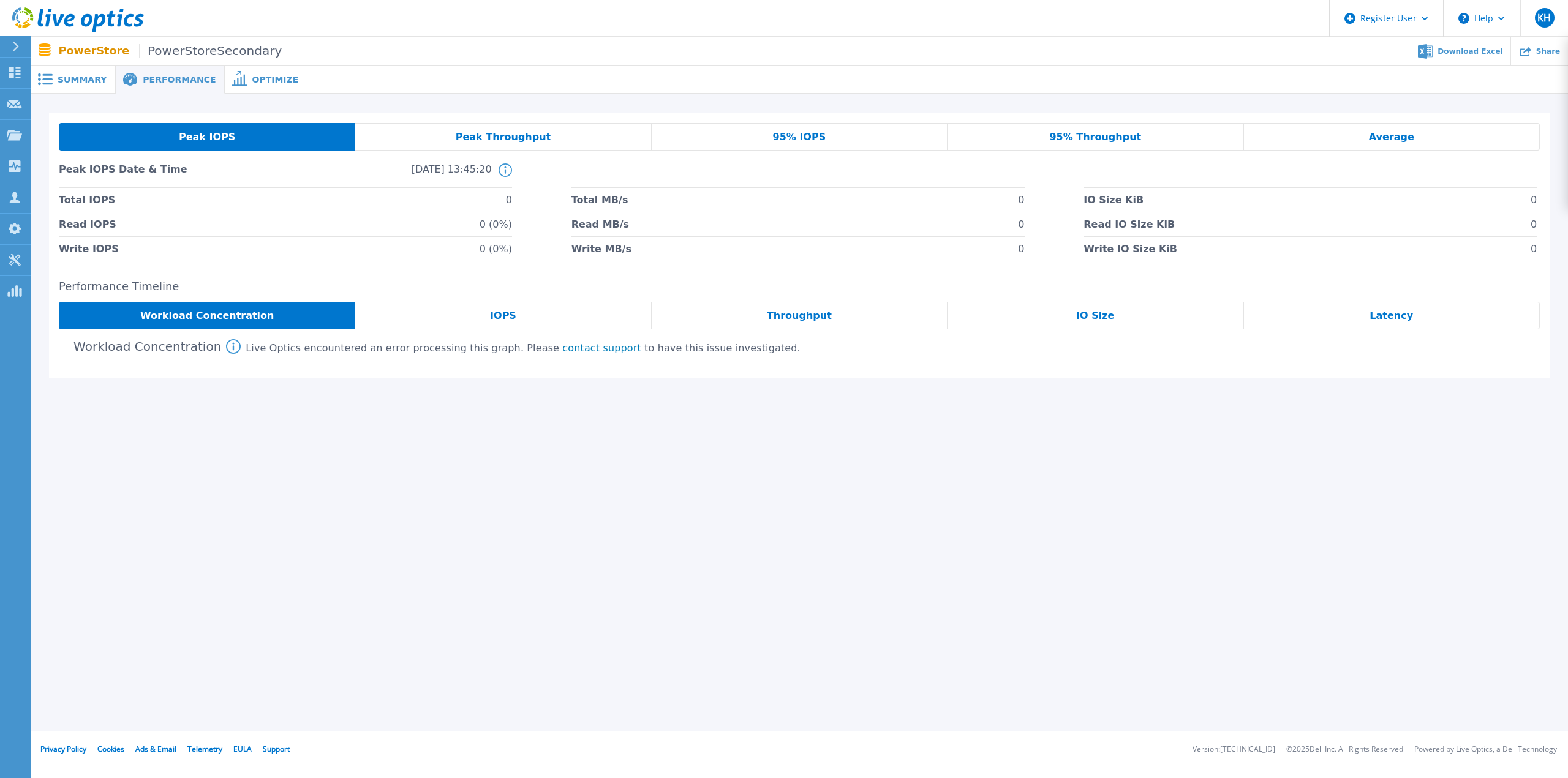
click at [543, 137] on div "Peak Throughput" at bounding box center [503, 136] width 296 height 28
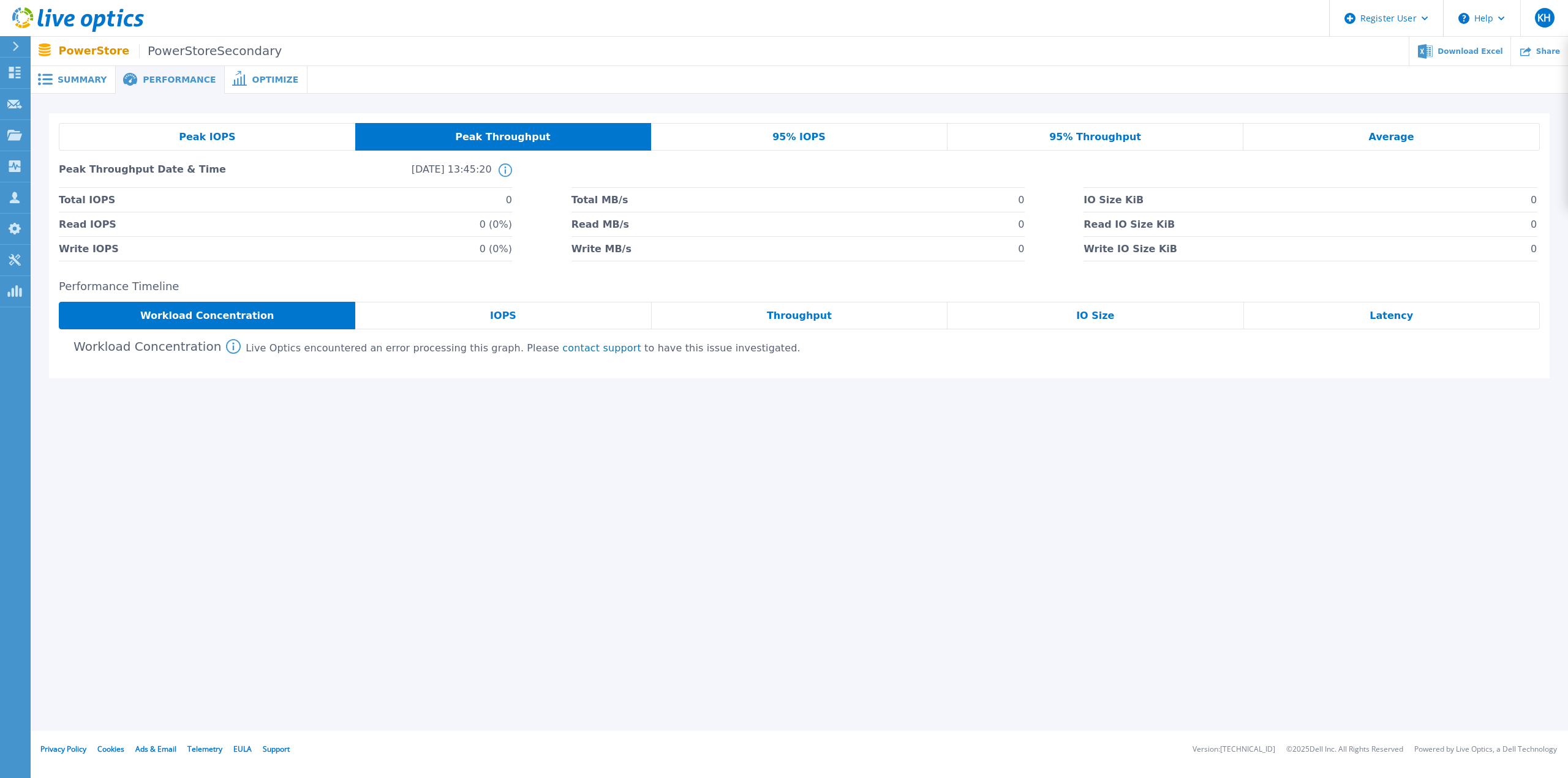
click at [818, 142] on span "95% IOPS" at bounding box center [798, 137] width 53 height 10
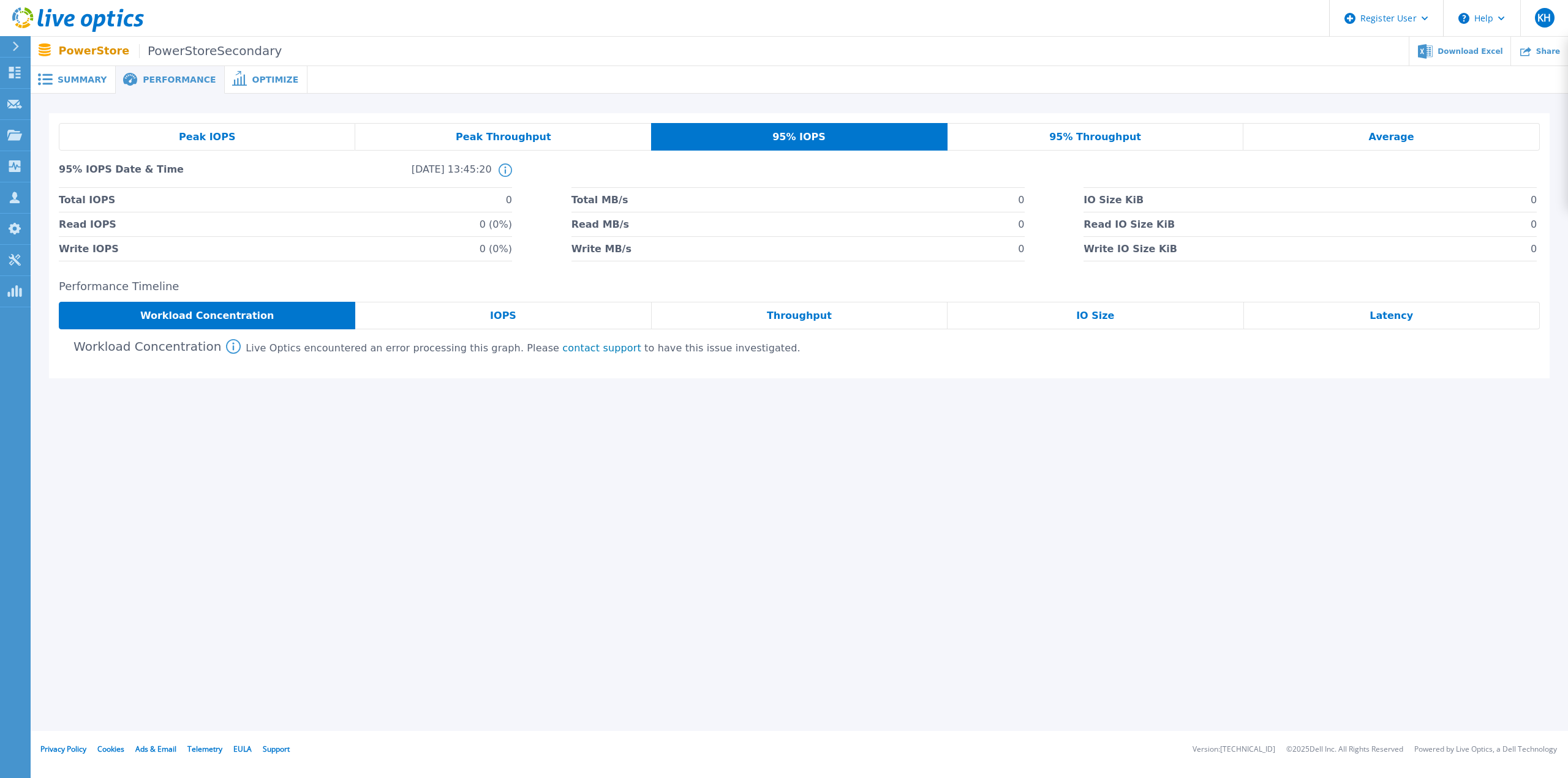
click at [1087, 155] on div "Peak IOPS Peak Throughput 95% IOPS 95% Throughput Average 95% IOPS Date & Time …" at bounding box center [798, 192] width 1481 height 138
click at [1411, 147] on div "Average" at bounding box center [1392, 136] width 297 height 28
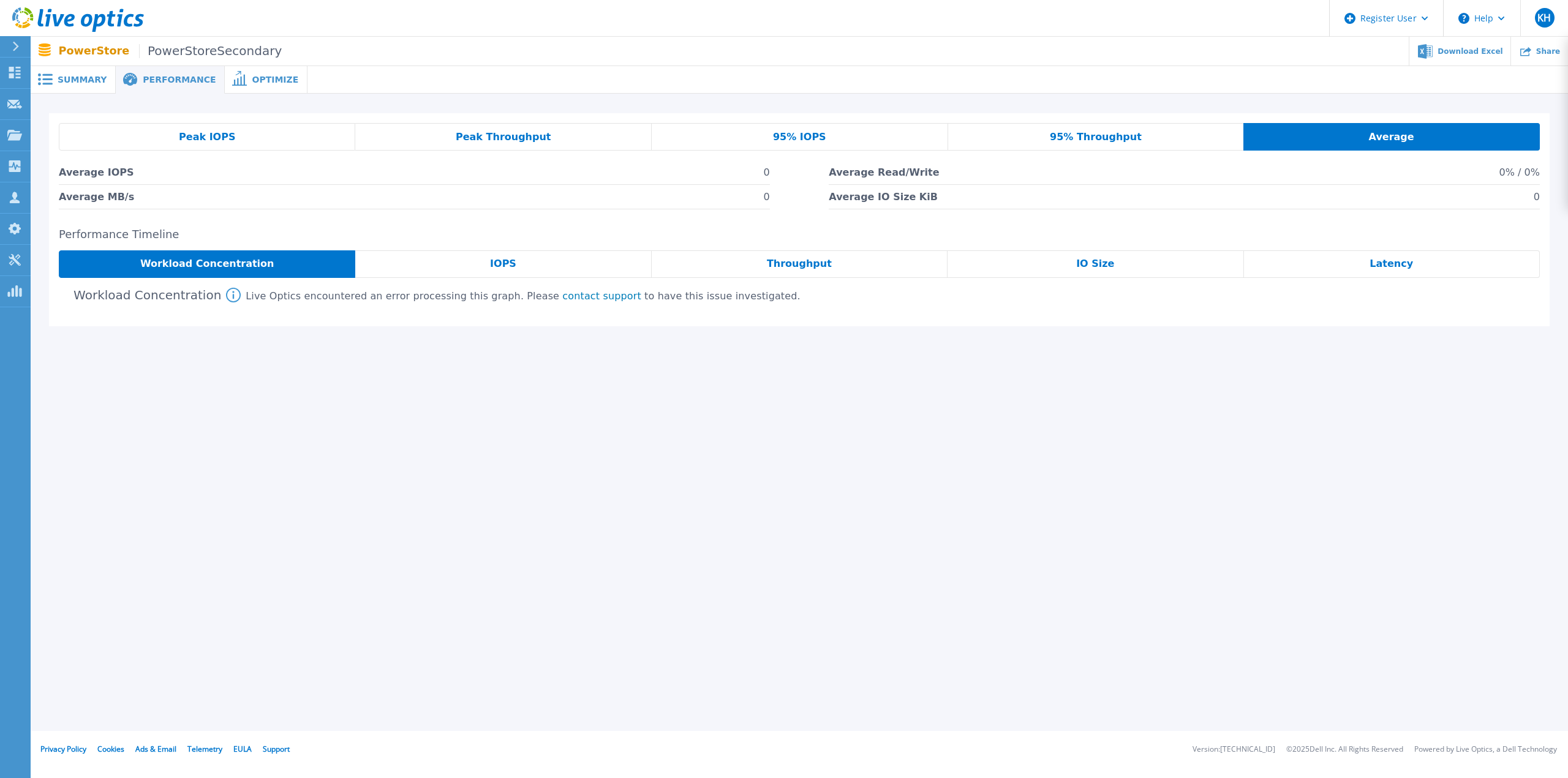
click at [1126, 153] on div "Peak IOPS Peak Throughput 95% IOPS 95% Throughput Average Average IOPS 0 Averag…" at bounding box center [798, 166] width 1481 height 86
click at [1085, 136] on span "95% Throughput" at bounding box center [1095, 137] width 92 height 10
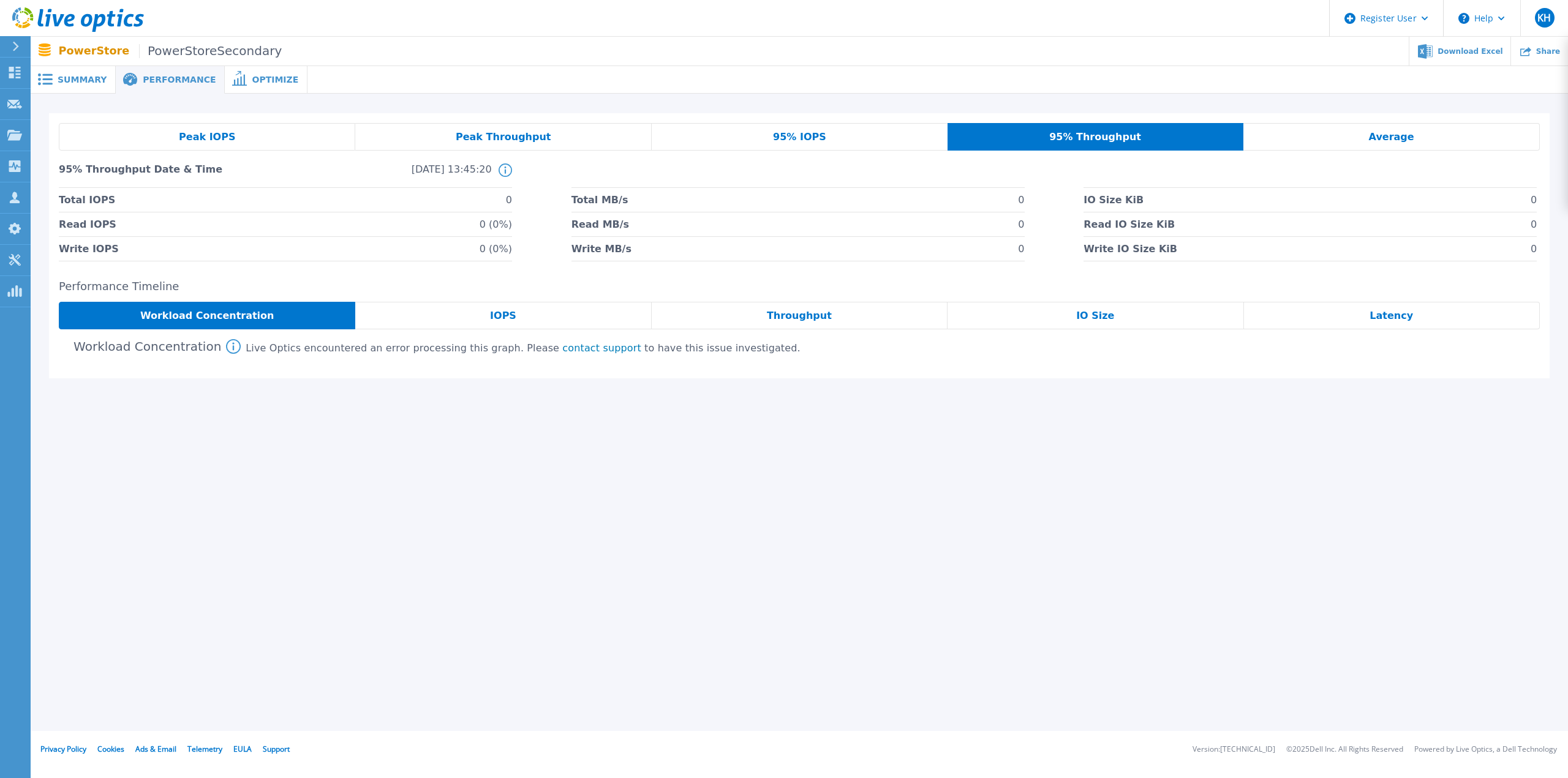
click at [202, 128] on div "Peak IOPS" at bounding box center [207, 136] width 297 height 28
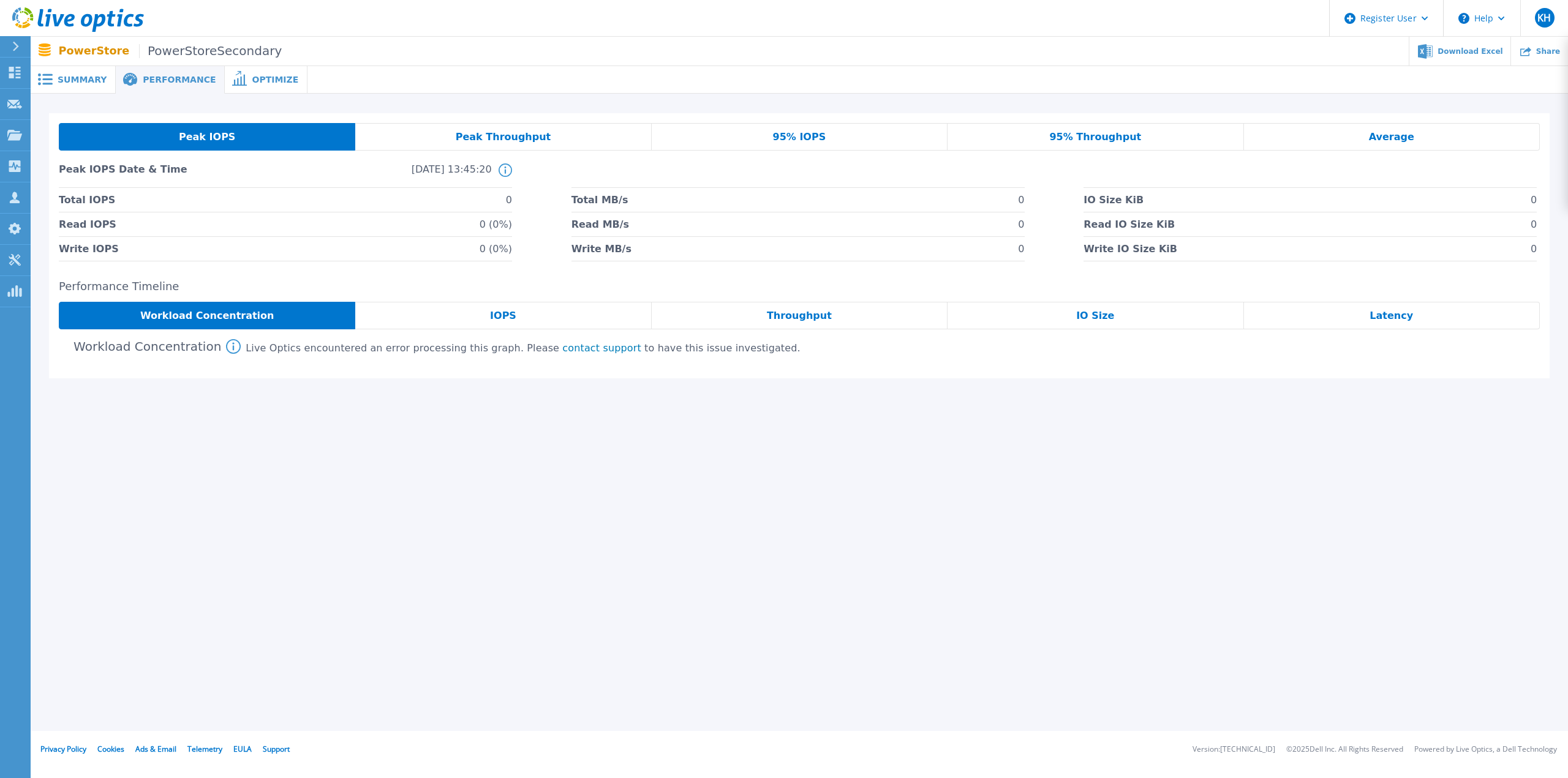
click at [88, 78] on span "Summary" at bounding box center [82, 80] width 49 height 8
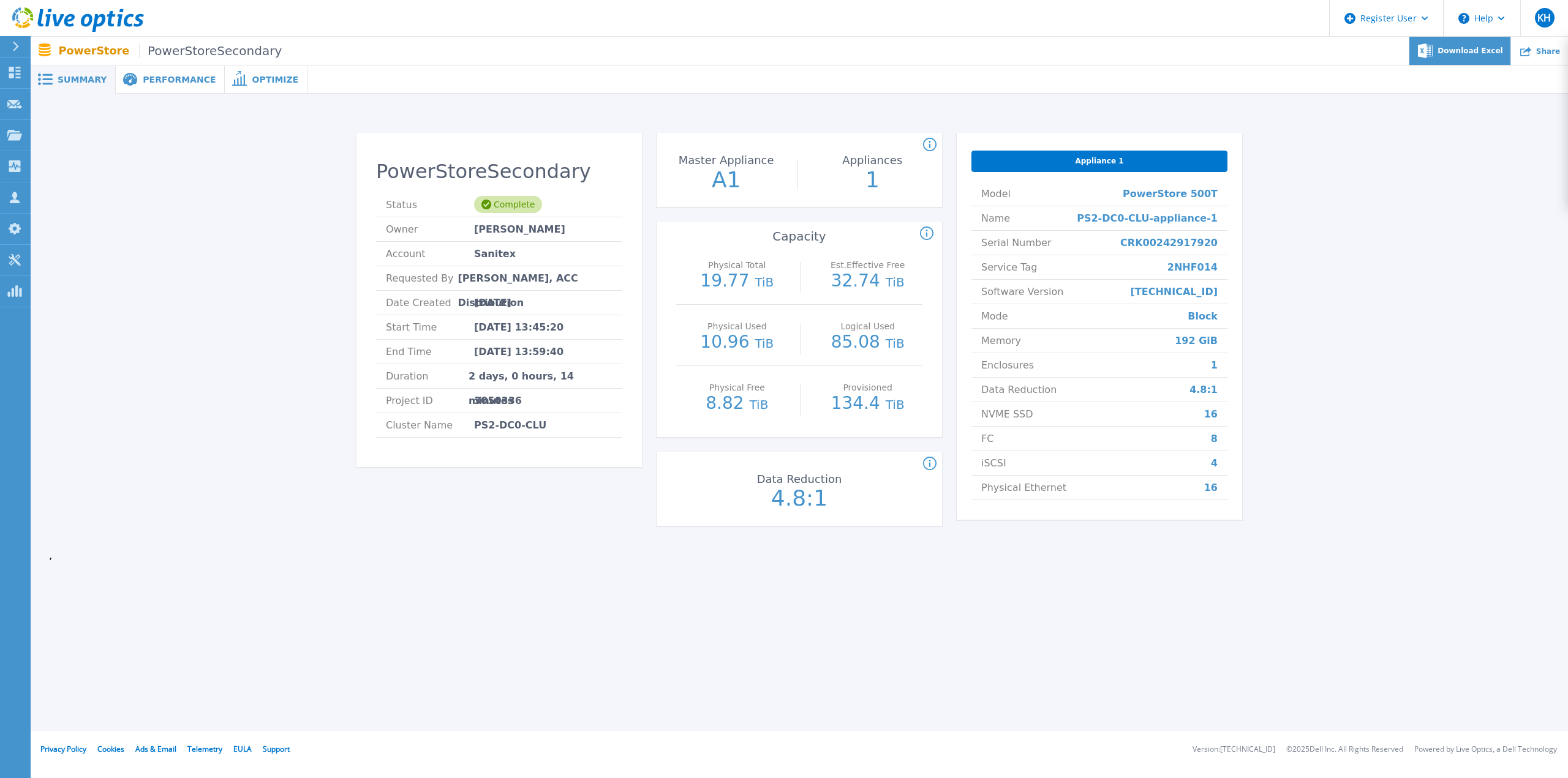
click at [1479, 50] on span "Download Excel" at bounding box center [1470, 51] width 65 height 8
drag, startPoint x: 1145, startPoint y: 242, endPoint x: 1209, endPoint y: 242, distance: 64.0
click at [1209, 242] on span "CRK00242917920" at bounding box center [1168, 242] width 97 height 24
click at [1170, 242] on span "CRK00242917920" at bounding box center [1168, 242] width 97 height 24
drag, startPoint x: 1140, startPoint y: 242, endPoint x: 1216, endPoint y: 244, distance: 76.0
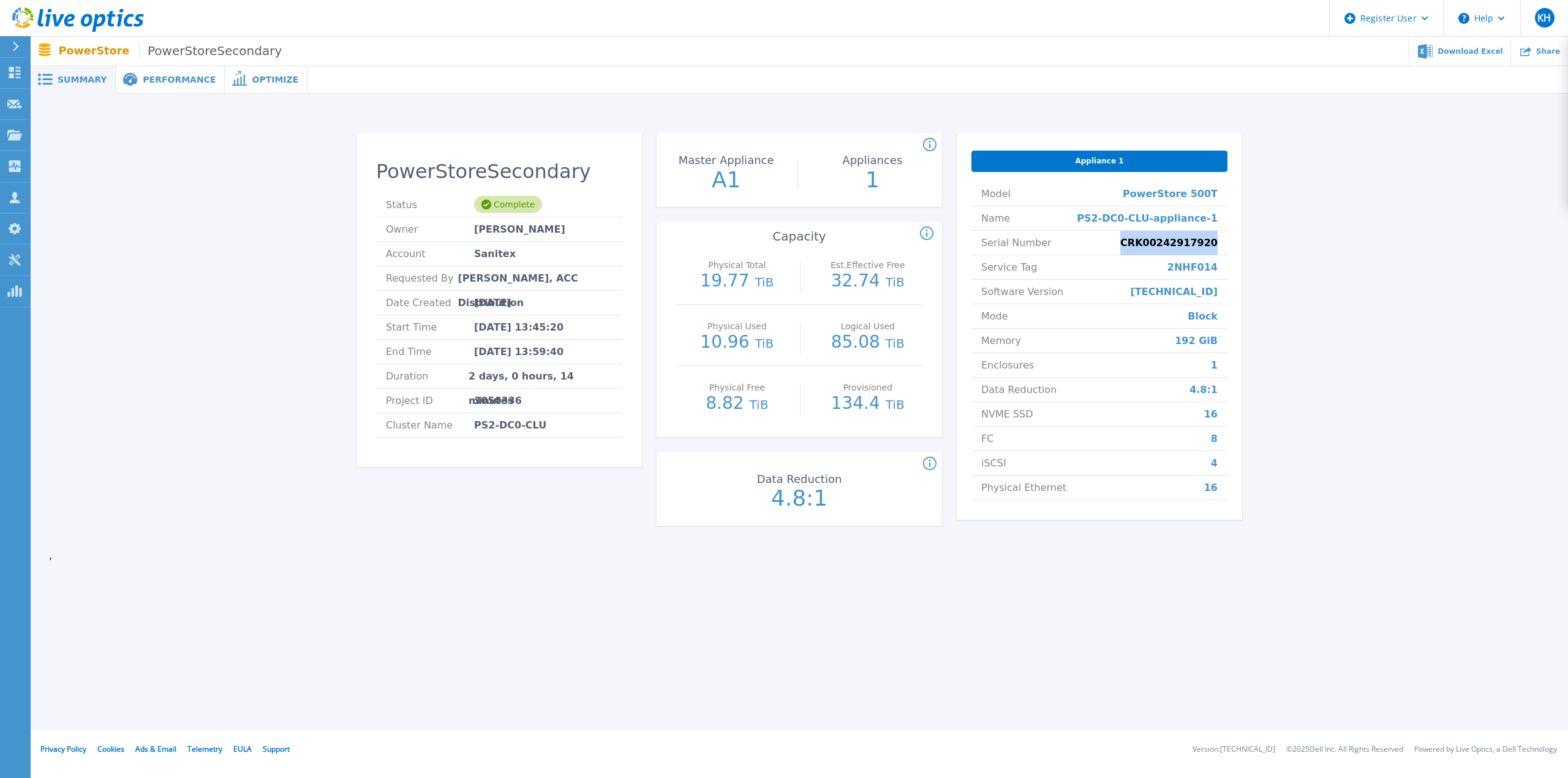
click at [1216, 244] on li "Serial Number CRK00242917920" at bounding box center [1099, 242] width 256 height 25
copy span "CRK00242917920"
click at [170, 75] on span "Performance" at bounding box center [179, 80] width 73 height 8
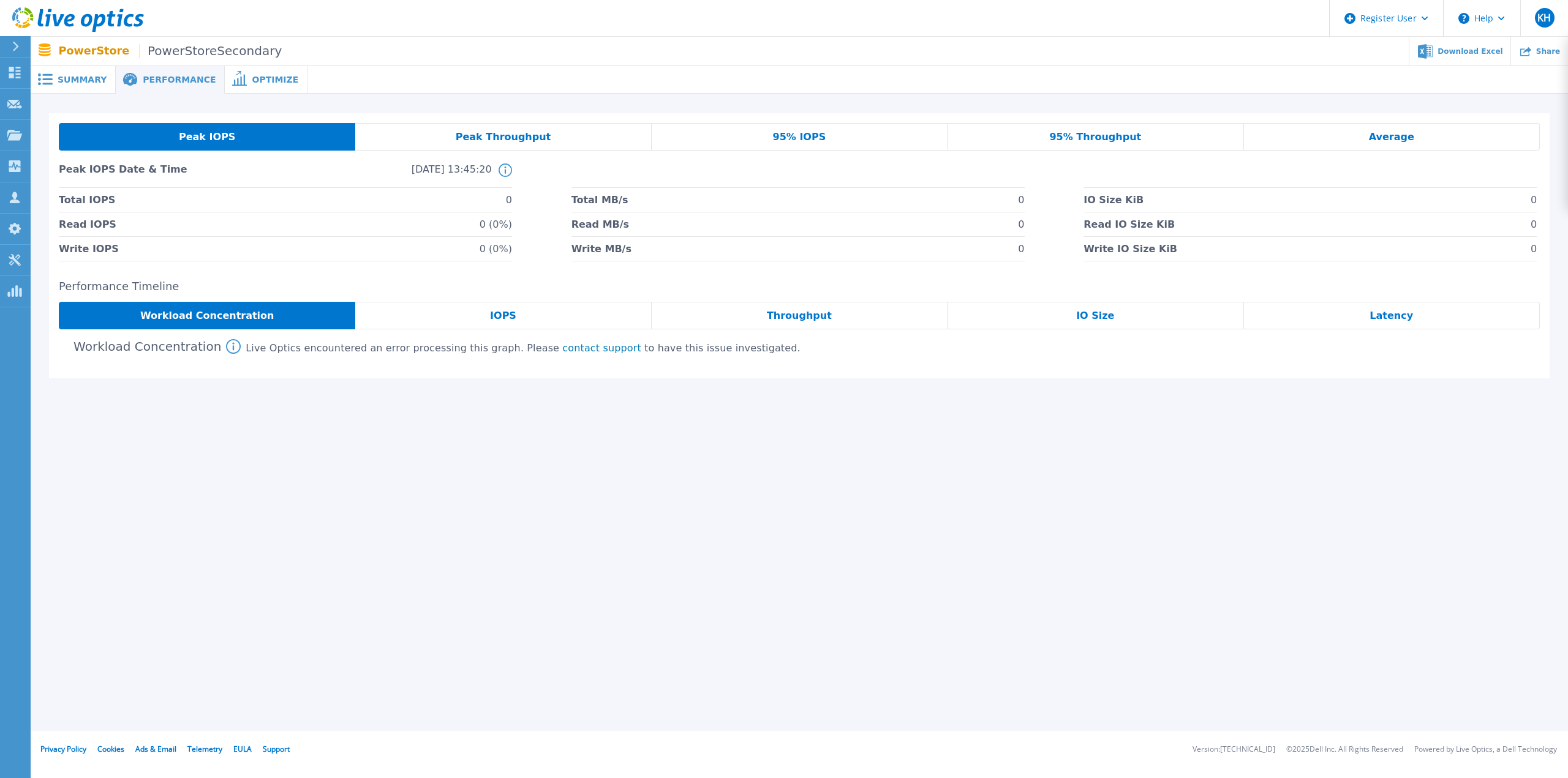
click at [1369, 308] on div "Latency" at bounding box center [1391, 315] width 296 height 28
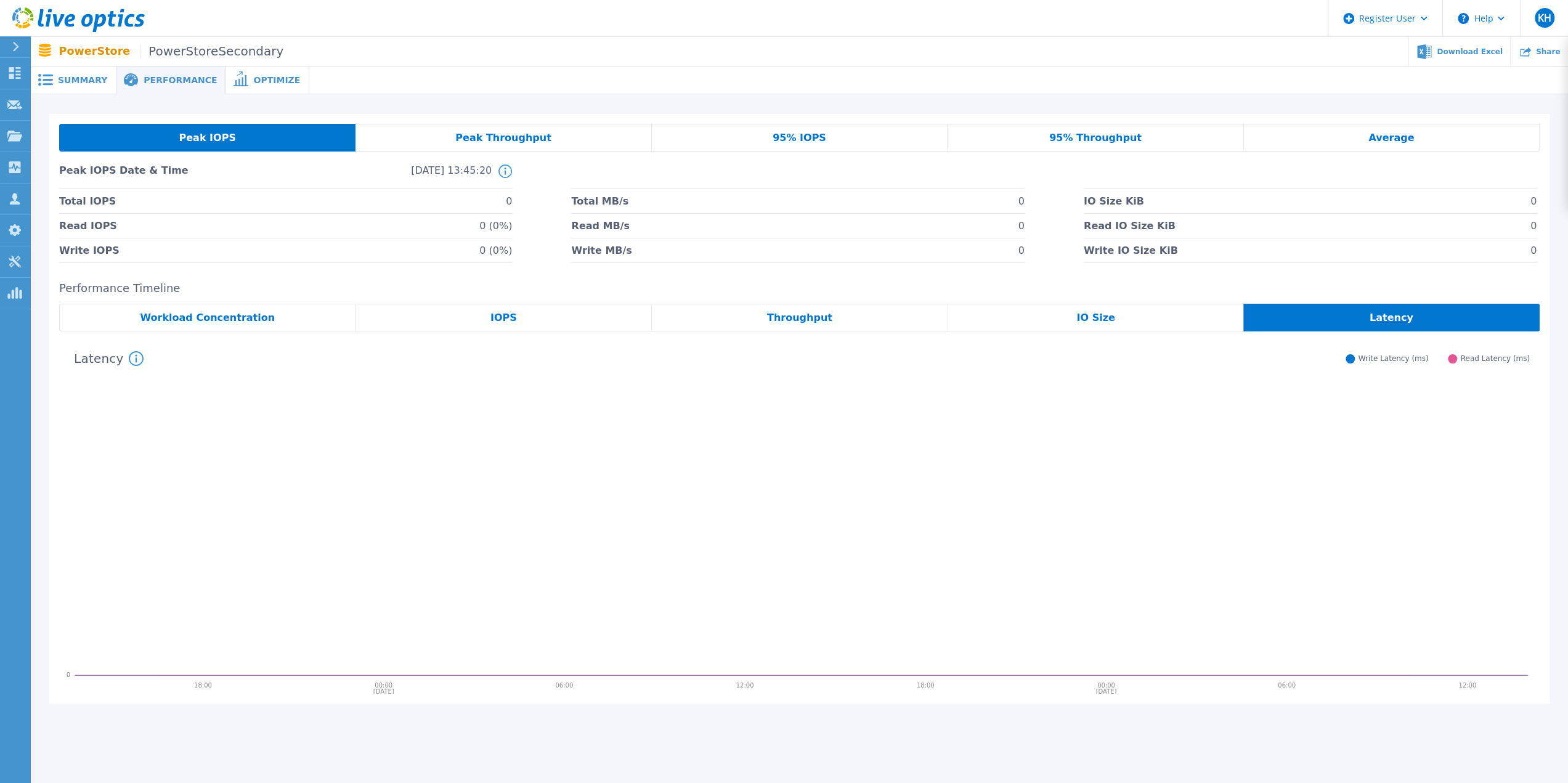
click at [1096, 299] on div "Performance Timeline Workload Concentration IOPS Throughput IO Size Latency Rea…" at bounding box center [799, 493] width 1500 height 422
click at [1108, 319] on span "IO Size" at bounding box center [1095, 318] width 38 height 10
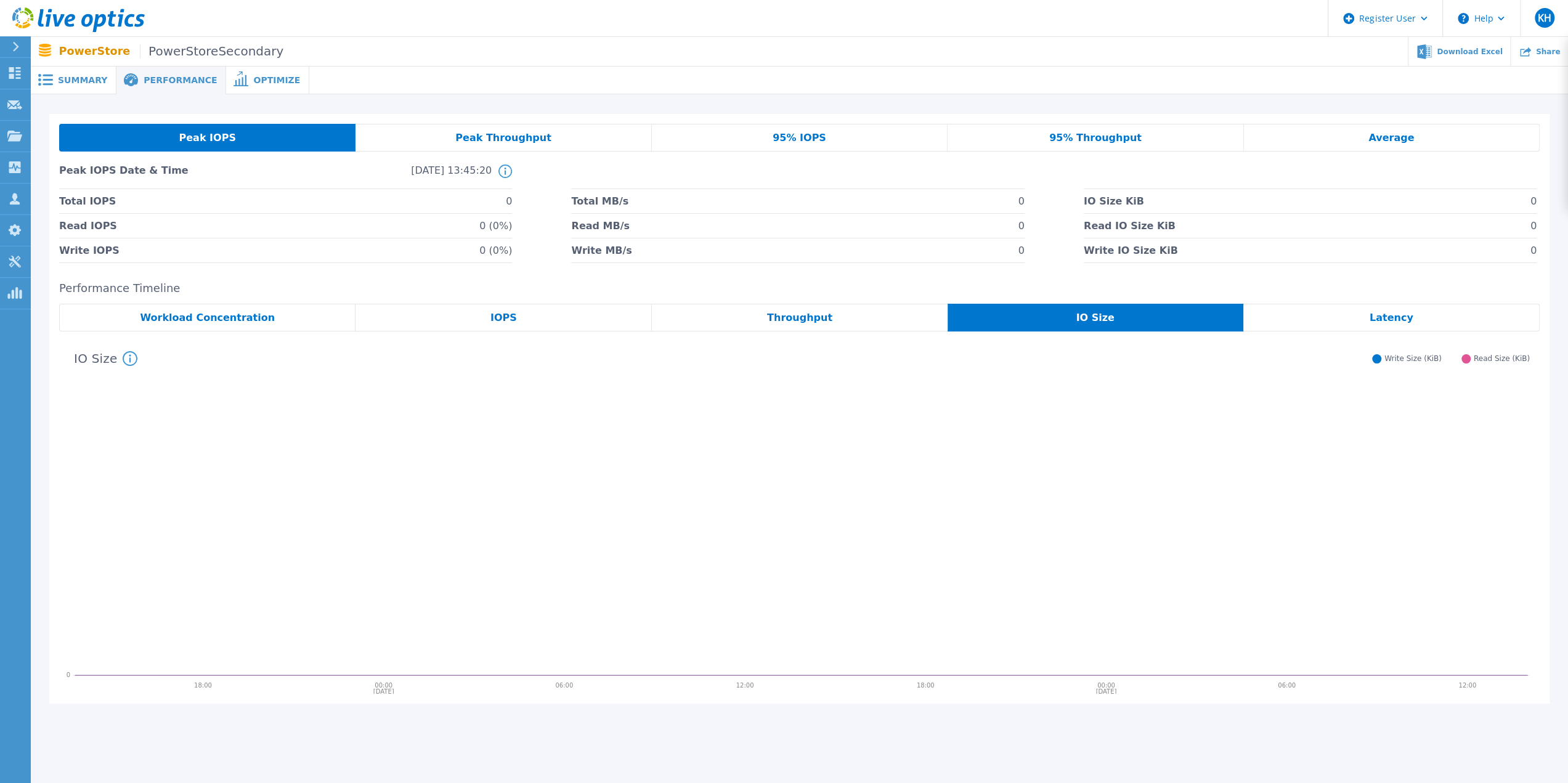
click at [832, 326] on div "Throughput" at bounding box center [799, 317] width 296 height 28
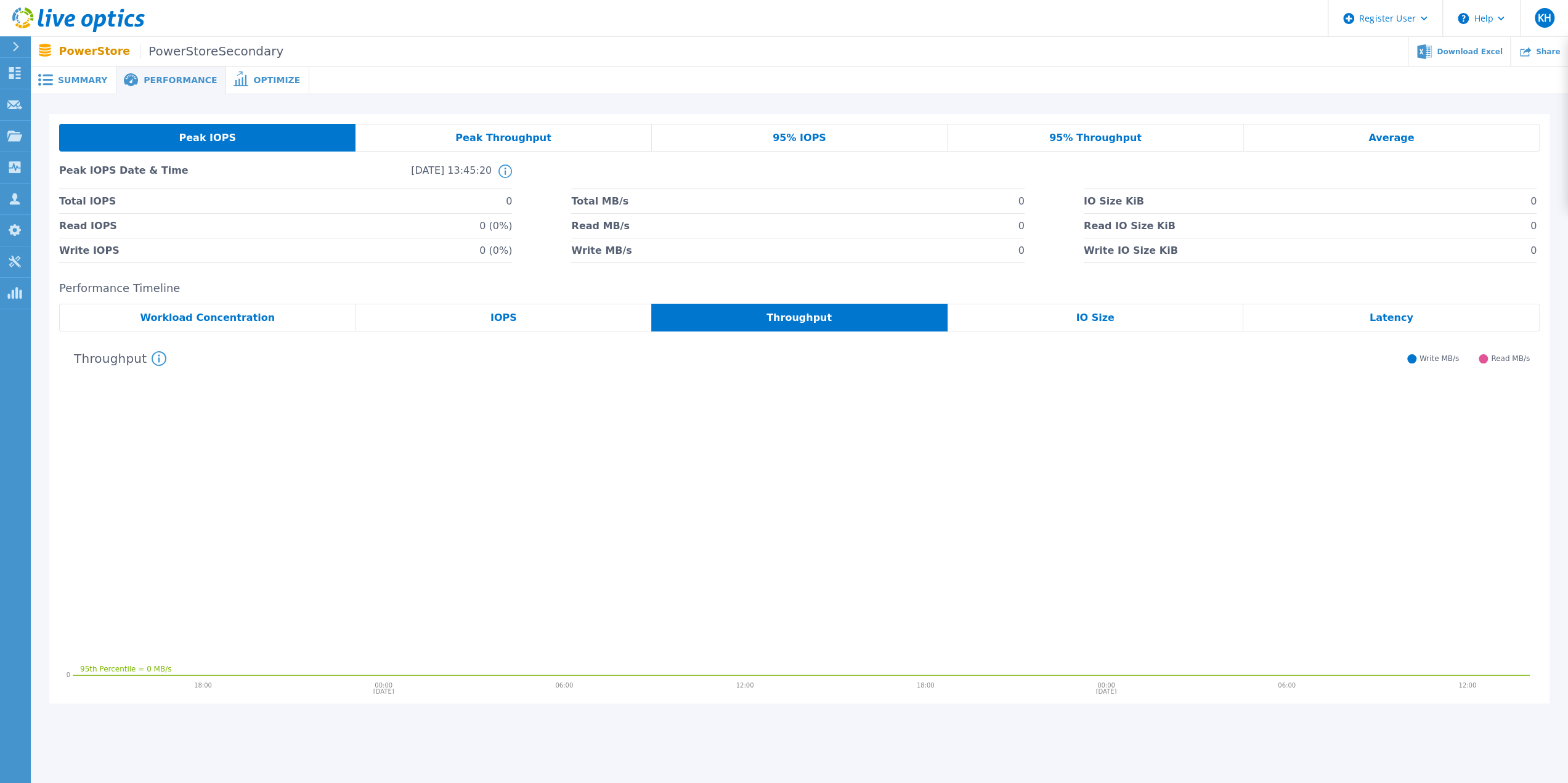
click at [570, 334] on div "95th Percentile = 0 MB/s 09/10/2025 09/11/2025 18:00 00:00 06:00 12:00 18:00 00…" at bounding box center [799, 513] width 1480 height 362
click at [472, 317] on div "IOPS" at bounding box center [503, 317] width 296 height 28
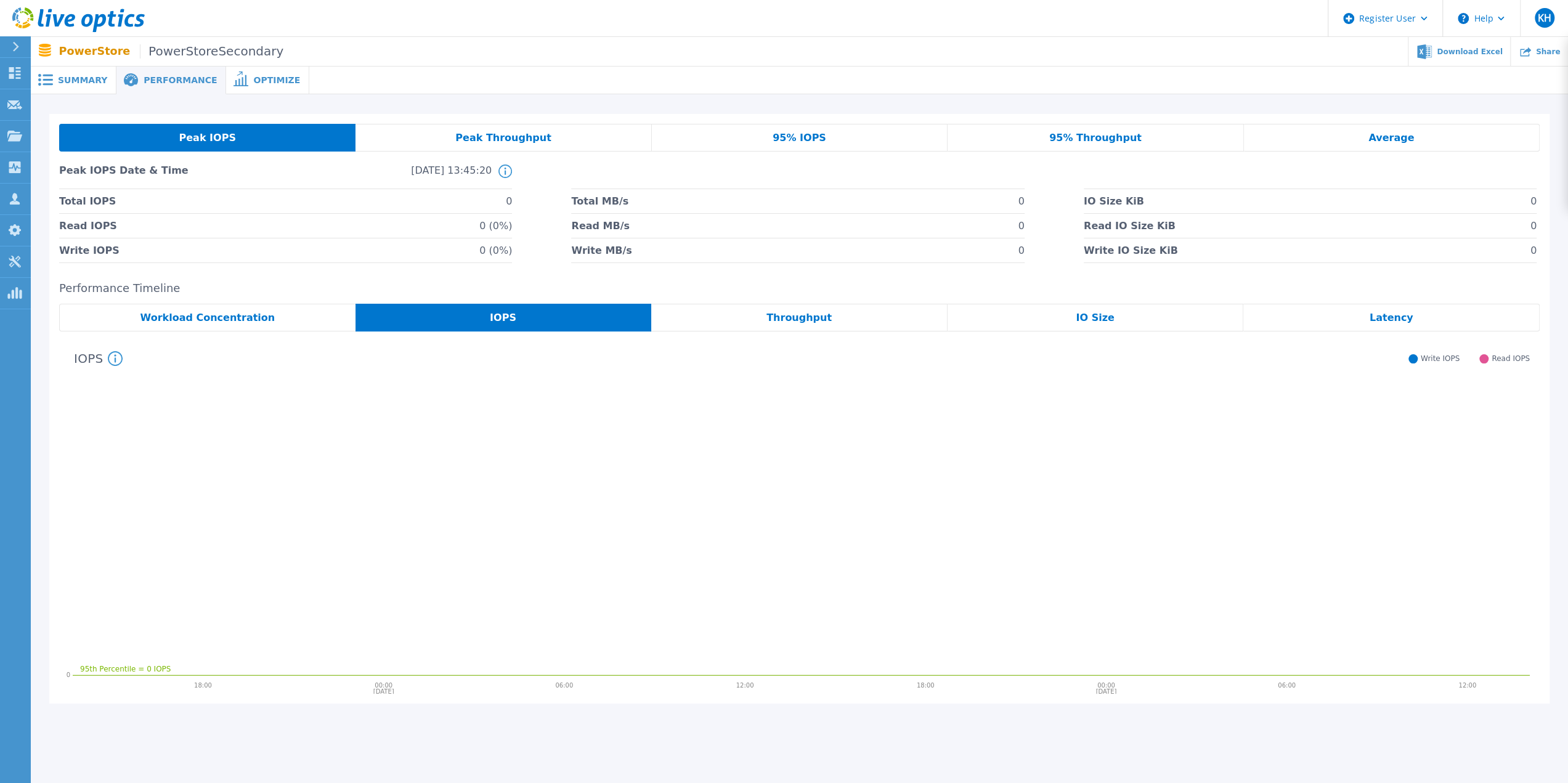
click at [321, 320] on div "Workload Concentration" at bounding box center [207, 317] width 297 height 28
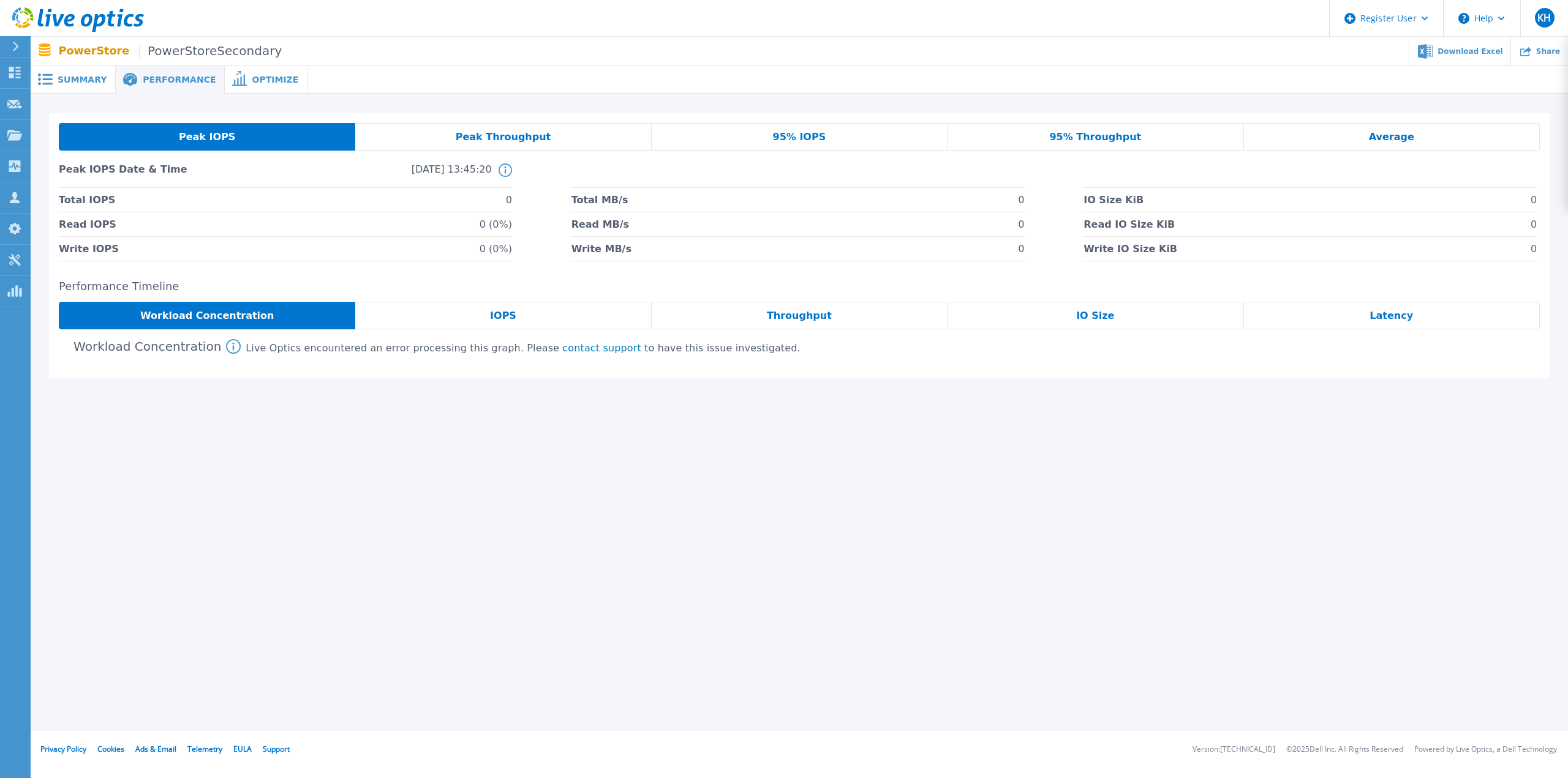
click at [100, 76] on span "Summary" at bounding box center [82, 80] width 49 height 8
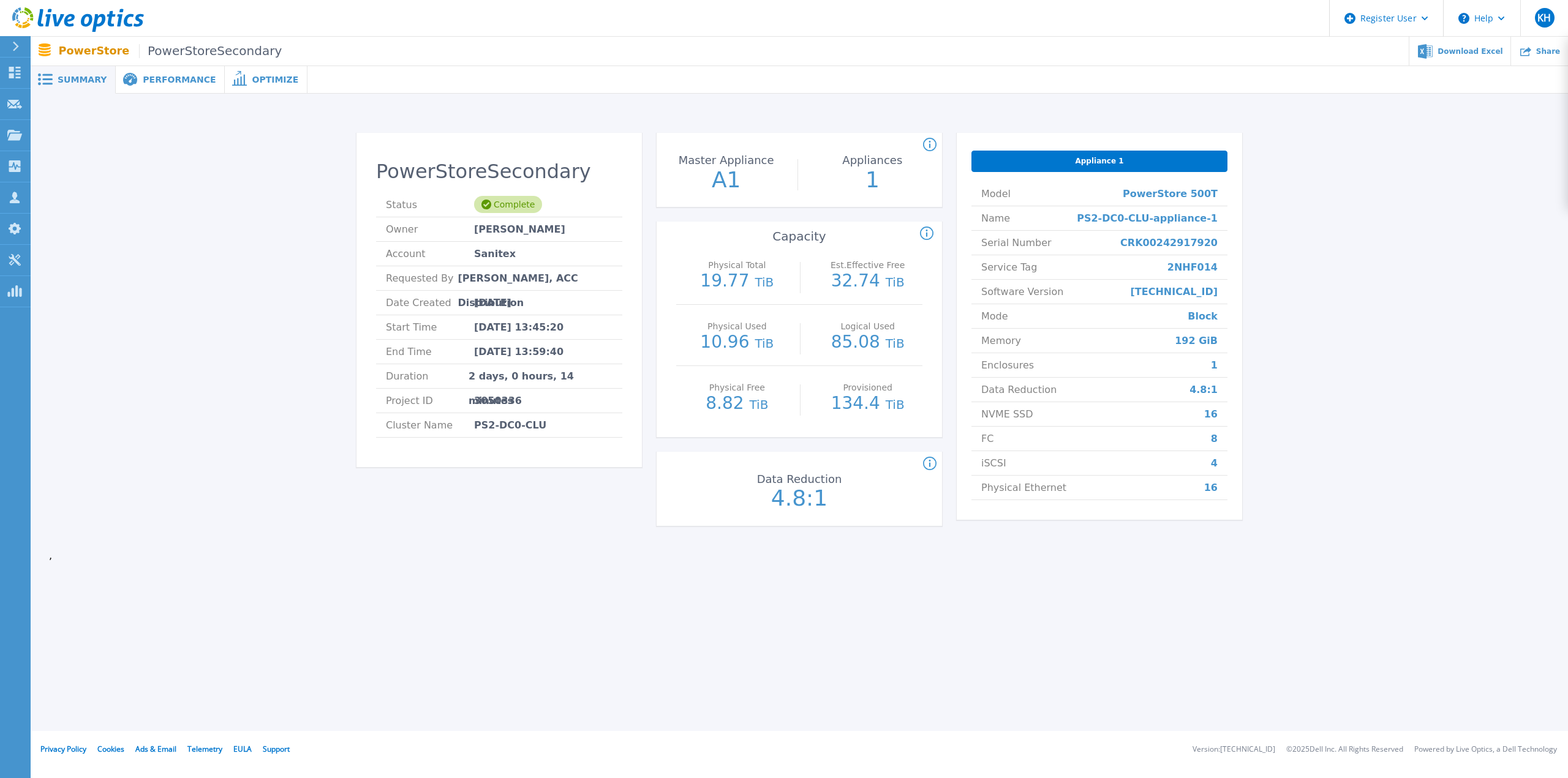
click at [147, 81] on span "Performance" at bounding box center [179, 80] width 73 height 8
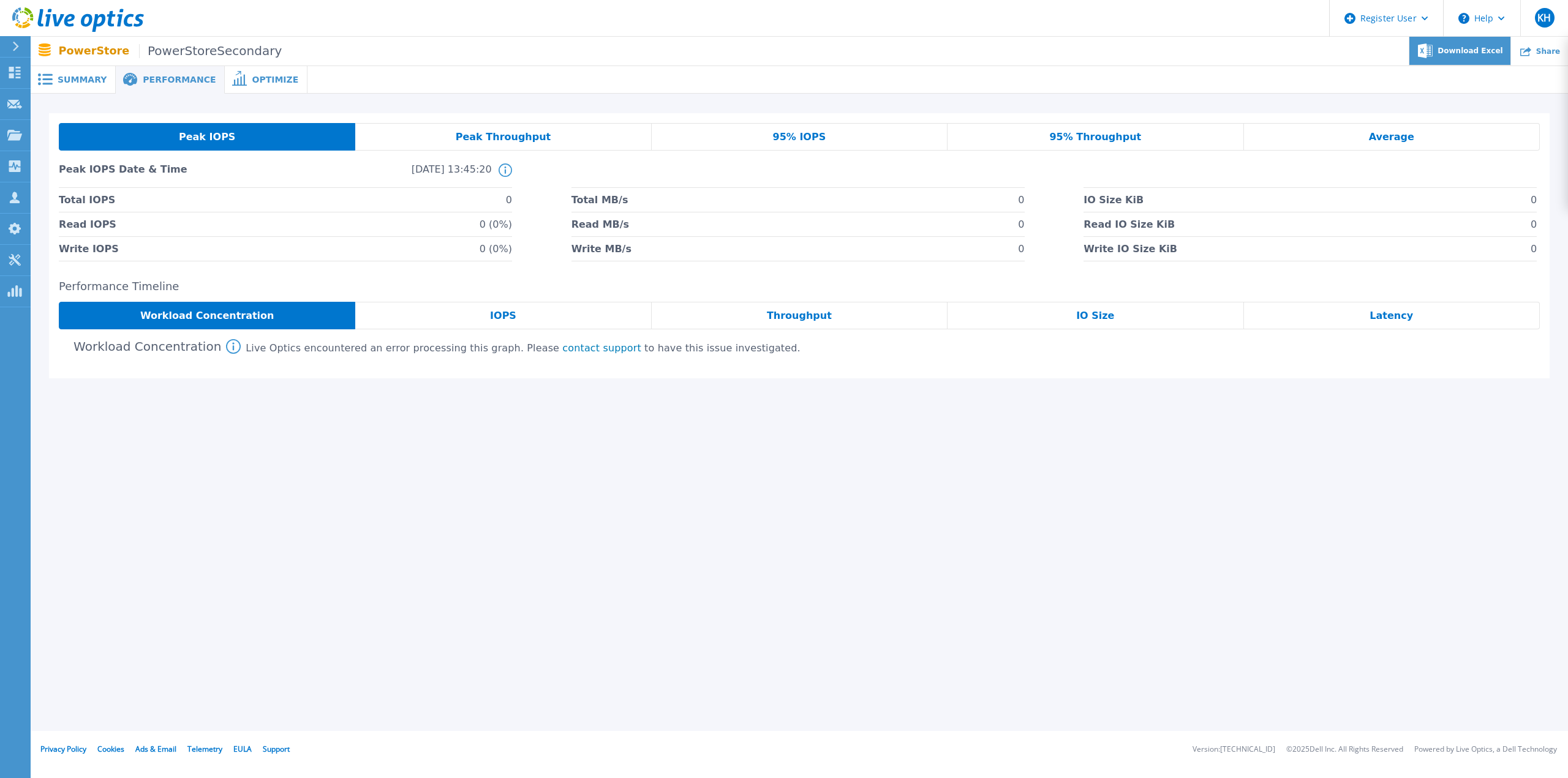
click at [1482, 50] on span "Download Excel" at bounding box center [1470, 51] width 65 height 8
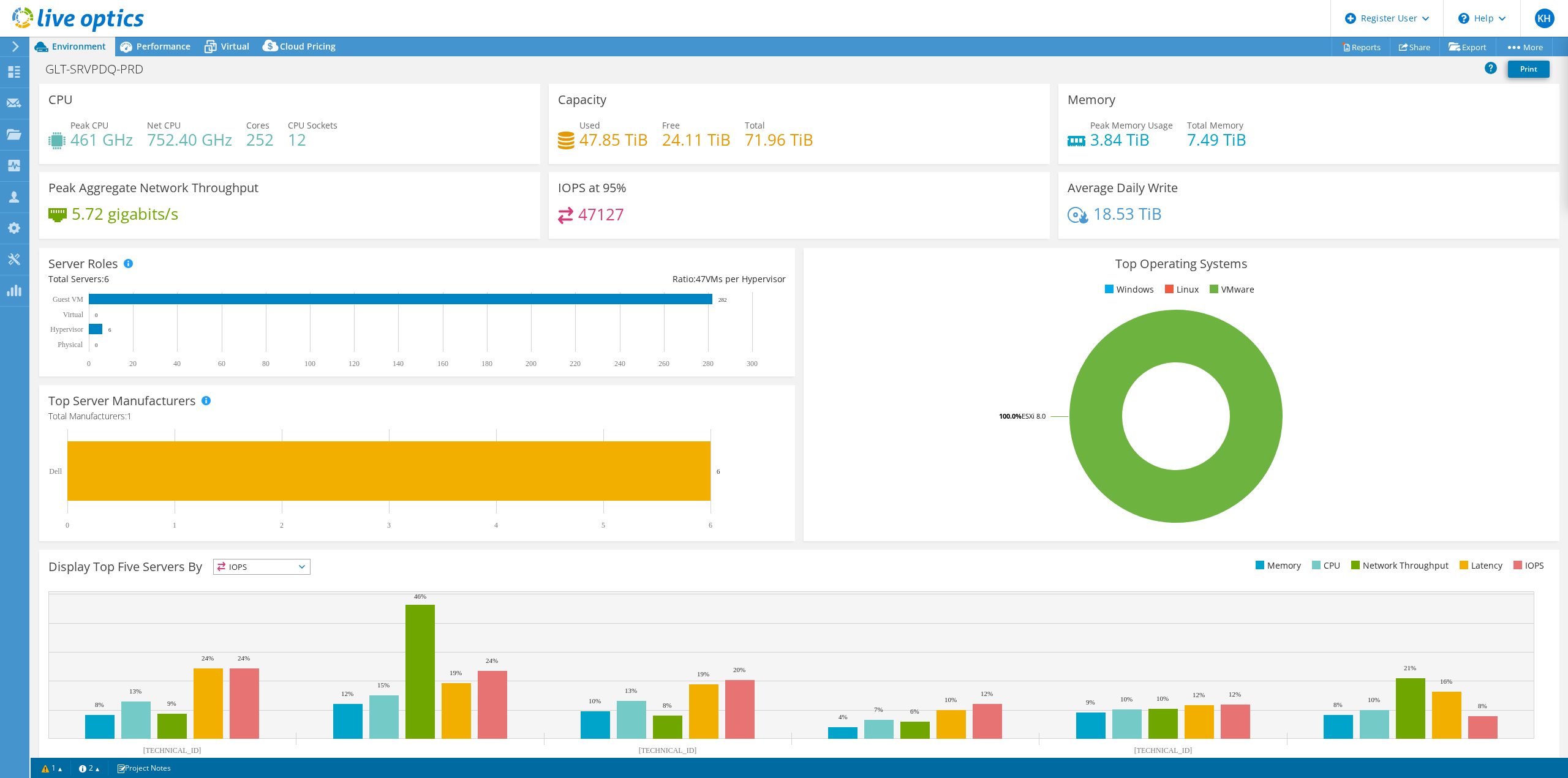
select select "USD"
click at [170, 41] on span "Performance" at bounding box center [164, 47] width 54 height 12
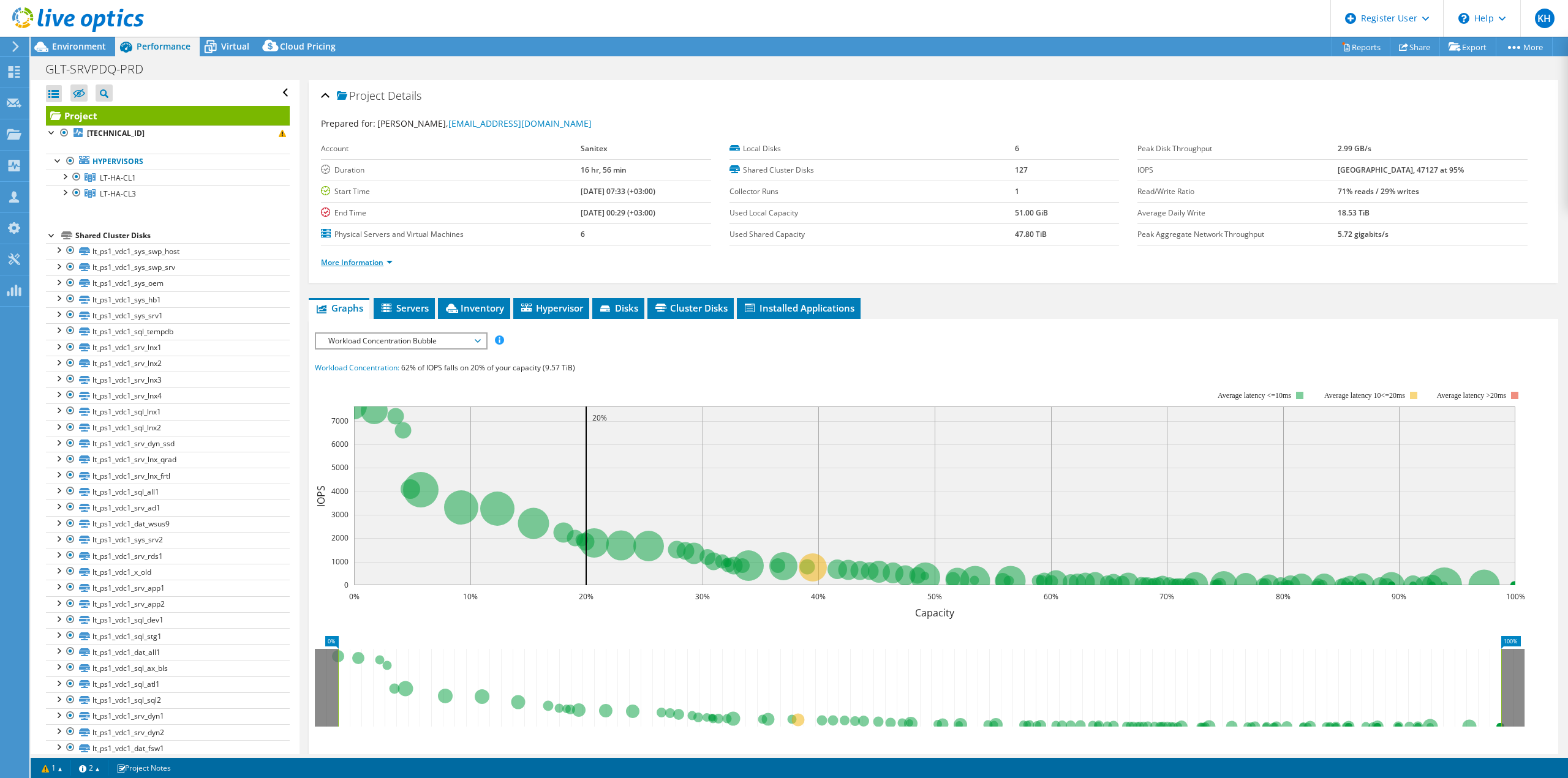
click at [385, 262] on link "More Information" at bounding box center [357, 262] width 72 height 10
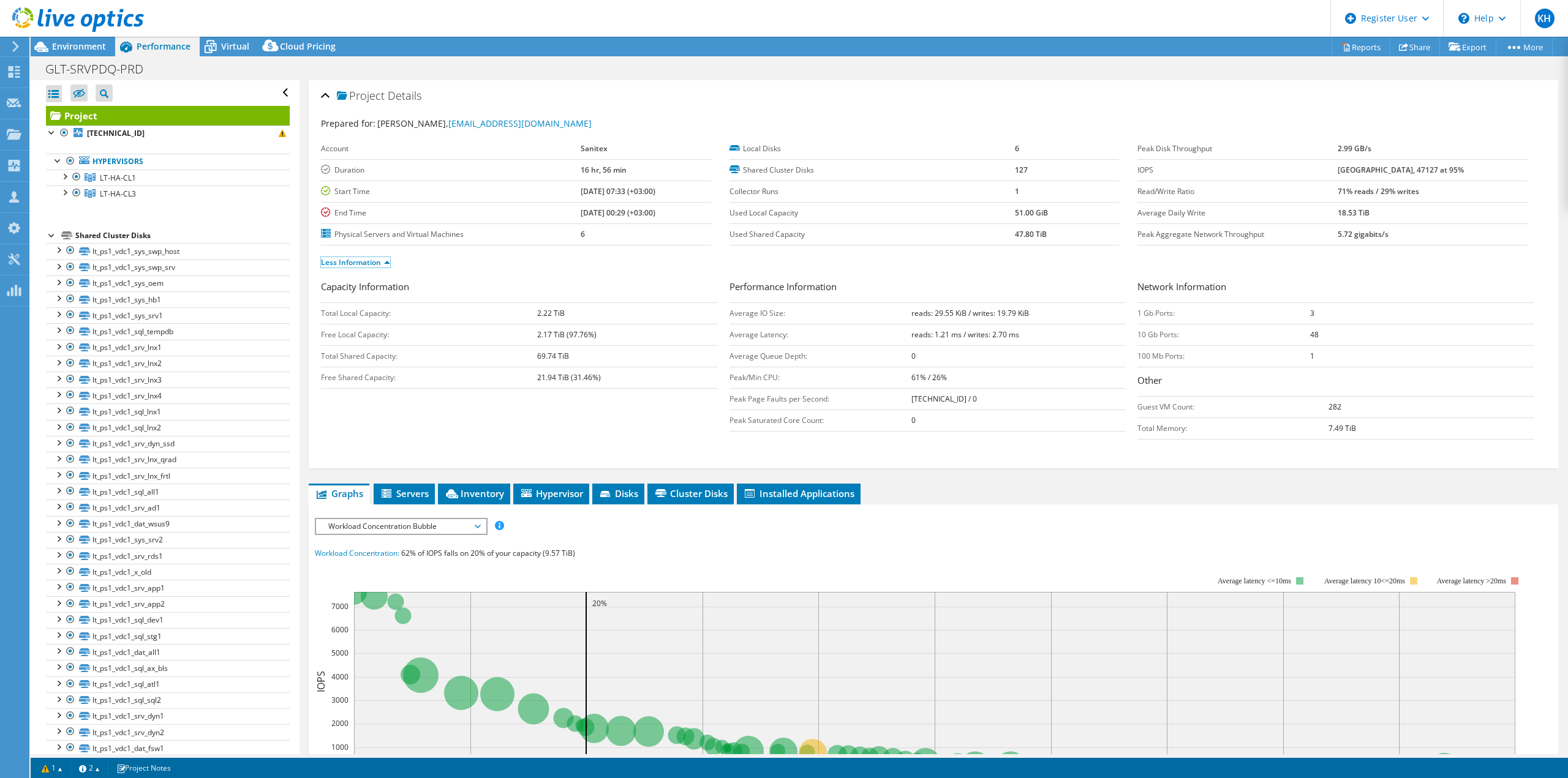
scroll to position [122, 0]
